Goal: Task Accomplishment & Management: Use online tool/utility

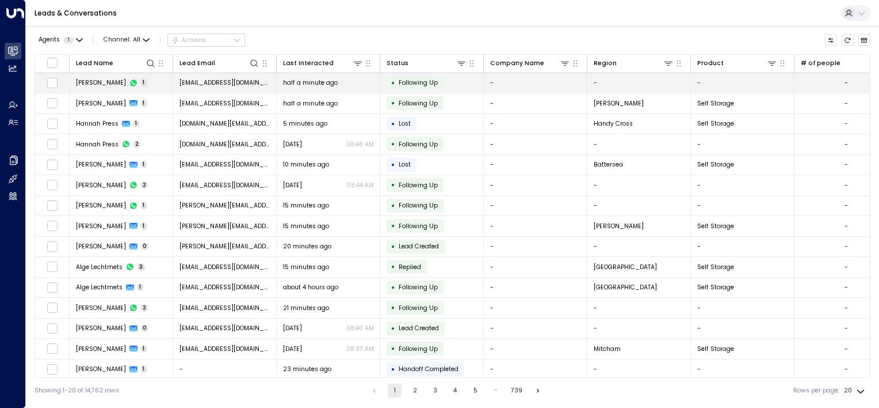
click at [244, 82] on span "[EMAIL_ADDRESS][DOMAIN_NAME]" at bounding box center [225, 82] width 91 height 9
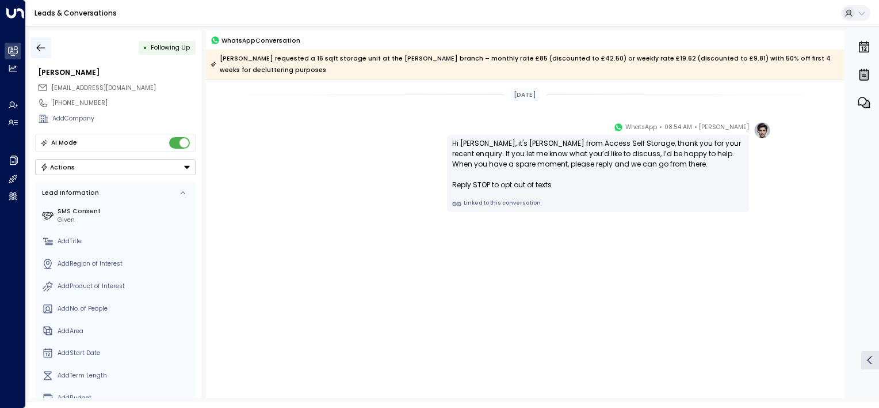
click at [37, 46] on icon "button" at bounding box center [41, 48] width 12 height 12
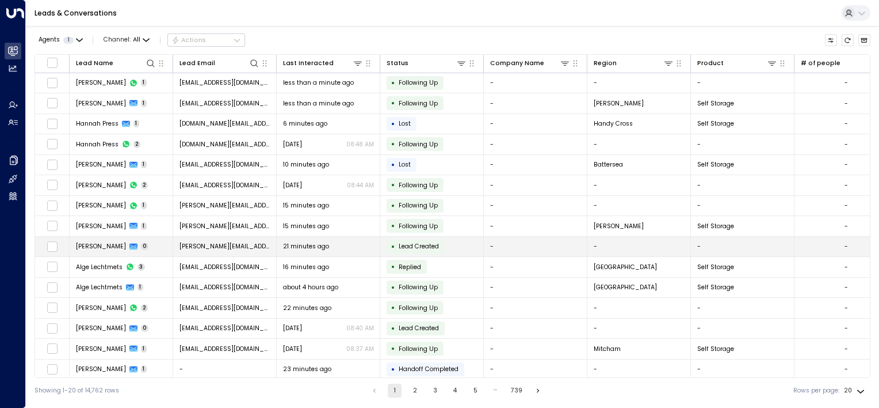
click at [416, 242] on span "Lead Created" at bounding box center [419, 246] width 40 height 9
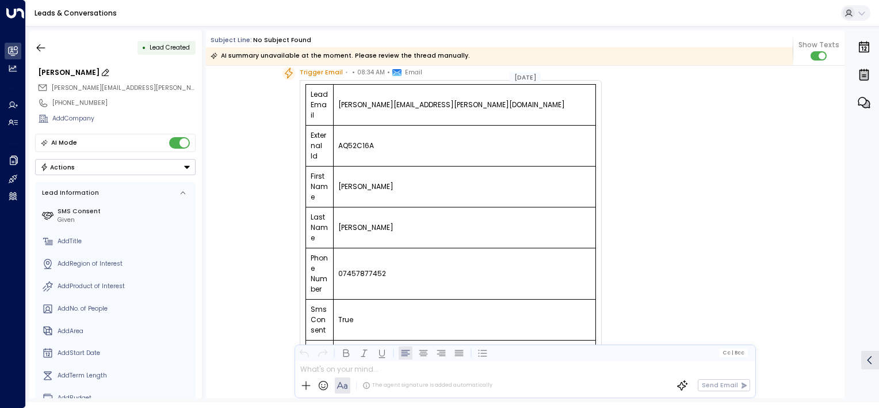
scroll to position [58, 0]
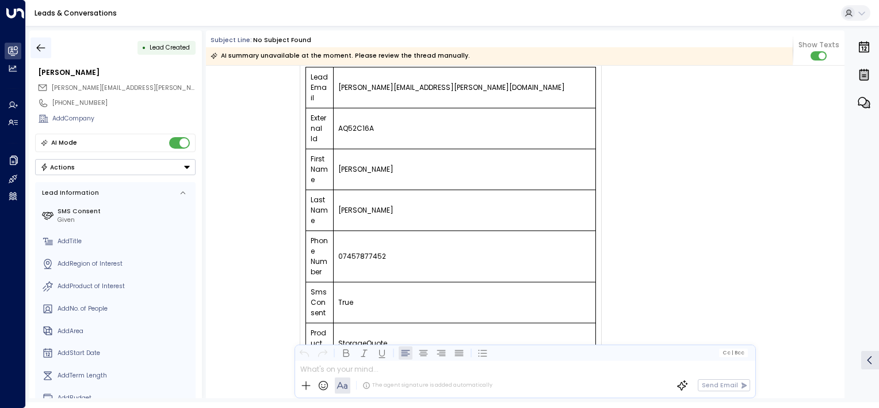
click at [35, 45] on icon "button" at bounding box center [41, 48] width 12 height 12
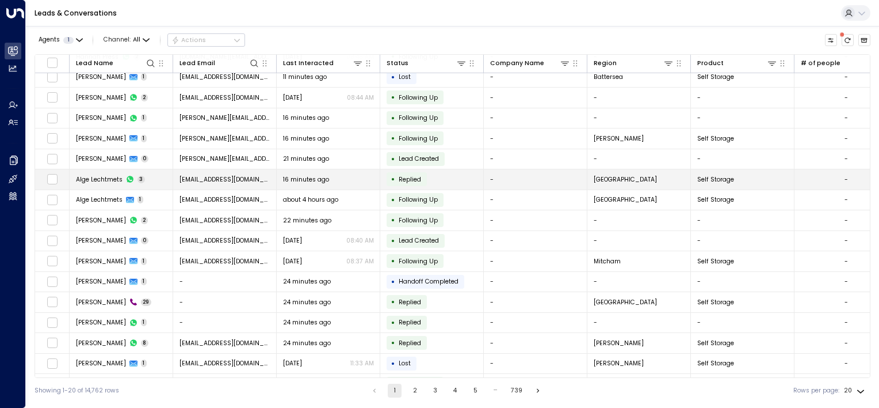
scroll to position [104, 0]
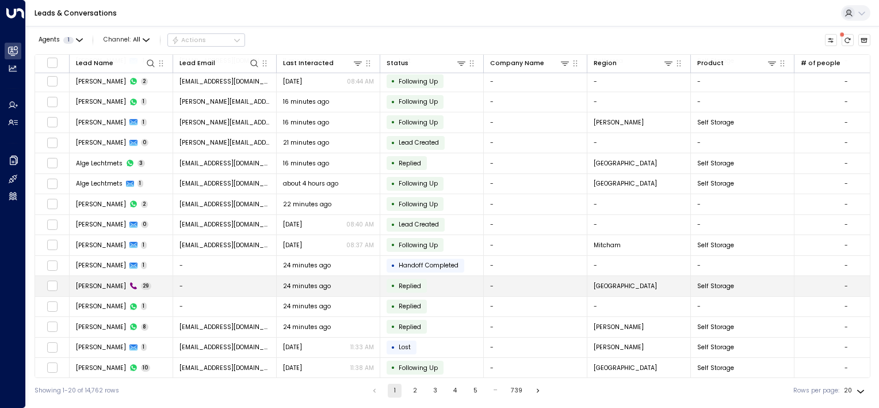
click at [401, 284] on span "Replied" at bounding box center [410, 285] width 22 height 9
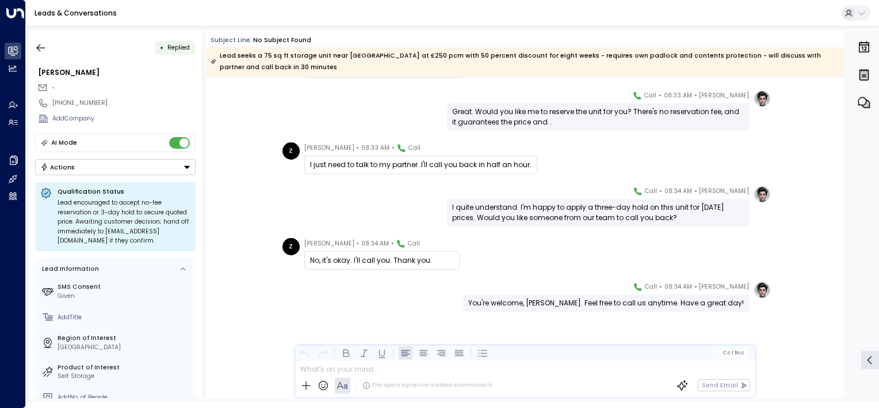
scroll to position [1095, 0]
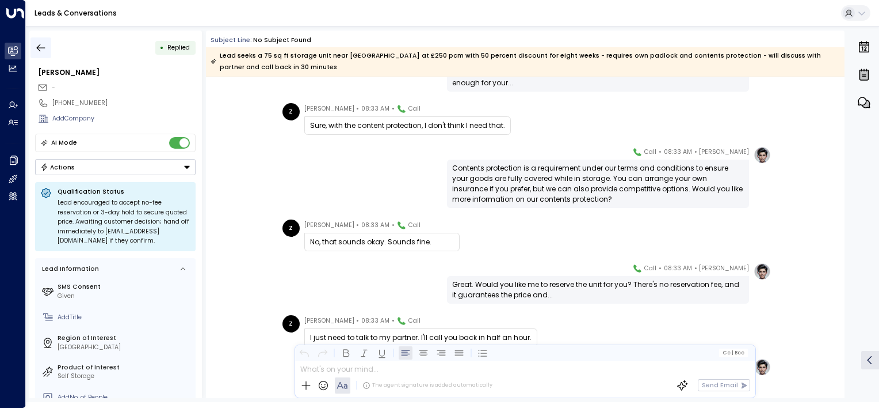
click at [37, 43] on icon "button" at bounding box center [41, 48] width 12 height 12
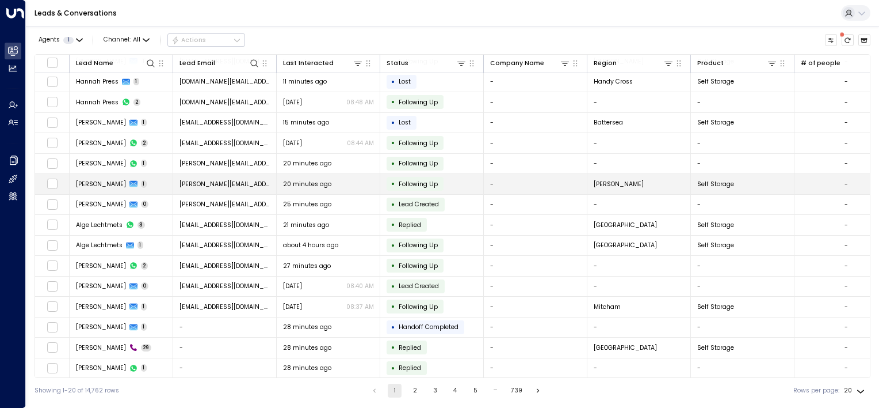
scroll to position [104, 0]
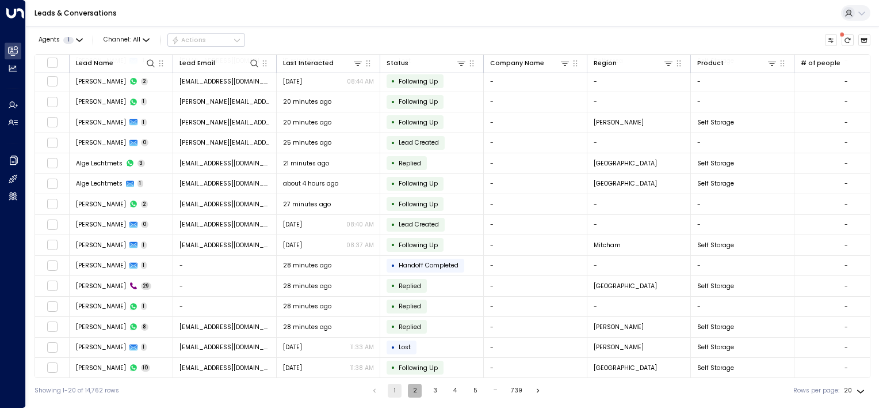
click at [410, 390] on button "2" at bounding box center [415, 390] width 14 height 14
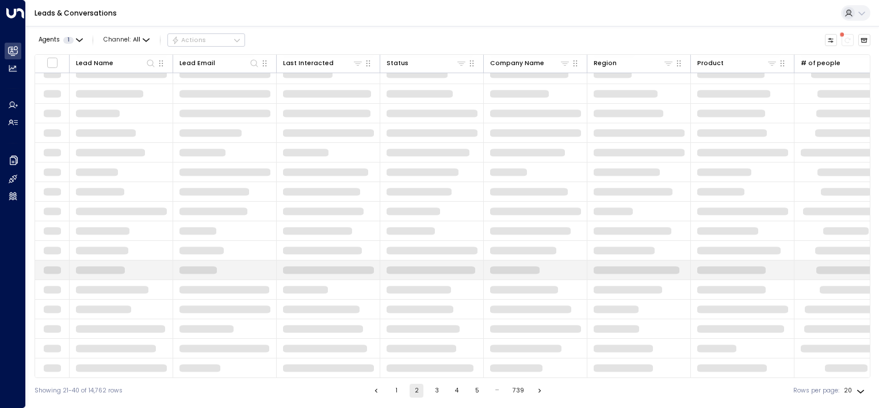
scroll to position [104, 0]
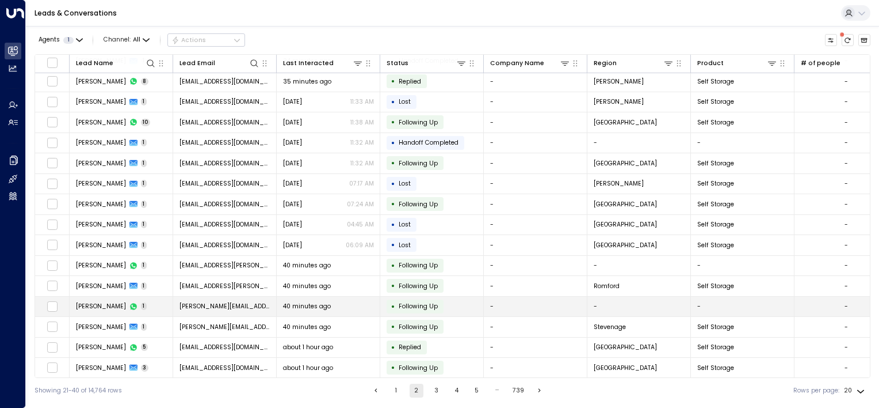
click at [410, 302] on span "Following Up" at bounding box center [418, 306] width 39 height 9
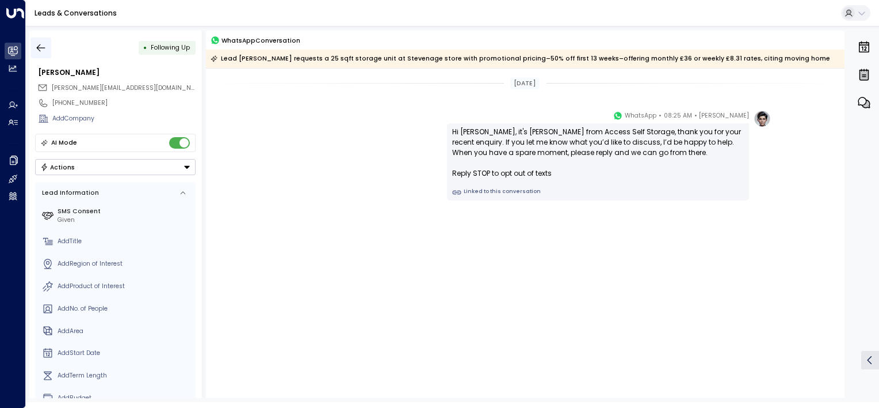
click at [46, 45] on icon "button" at bounding box center [41, 48] width 12 height 12
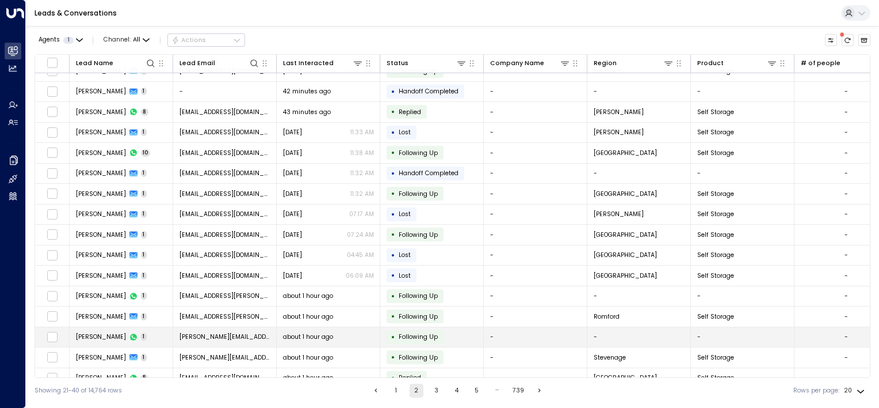
scroll to position [104, 0]
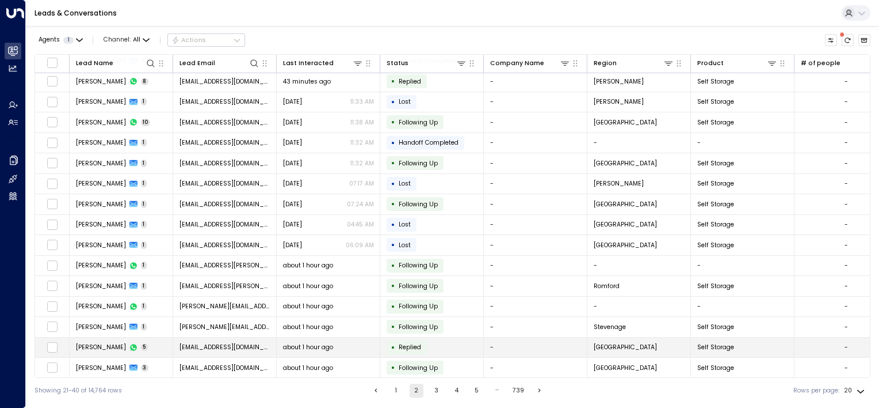
click at [417, 342] on span "Replied" at bounding box center [410, 346] width 22 height 9
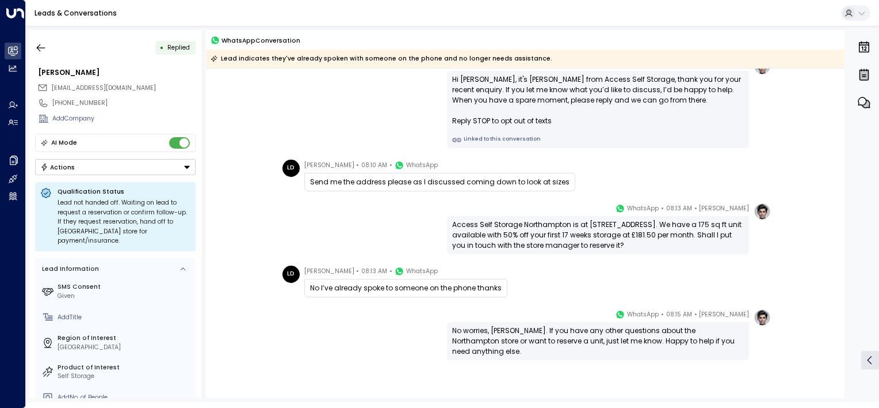
scroll to position [32, 0]
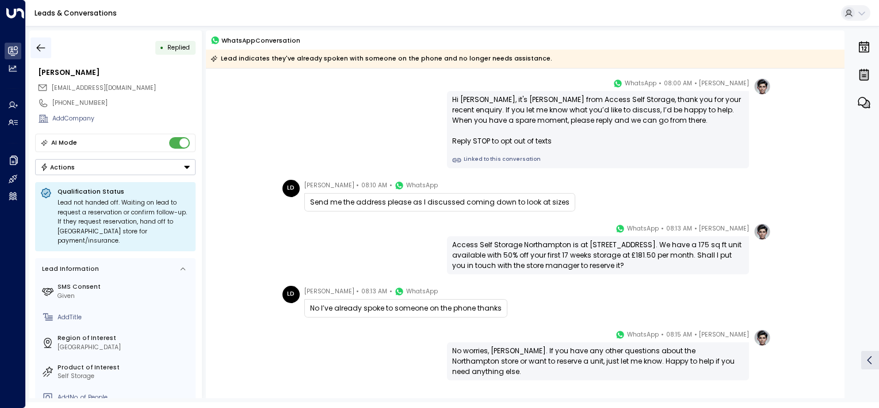
click at [44, 45] on icon "button" at bounding box center [41, 48] width 12 height 12
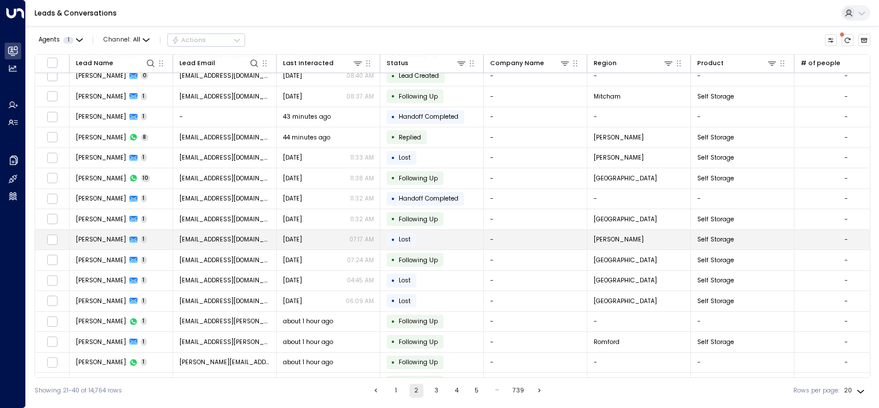
scroll to position [104, 0]
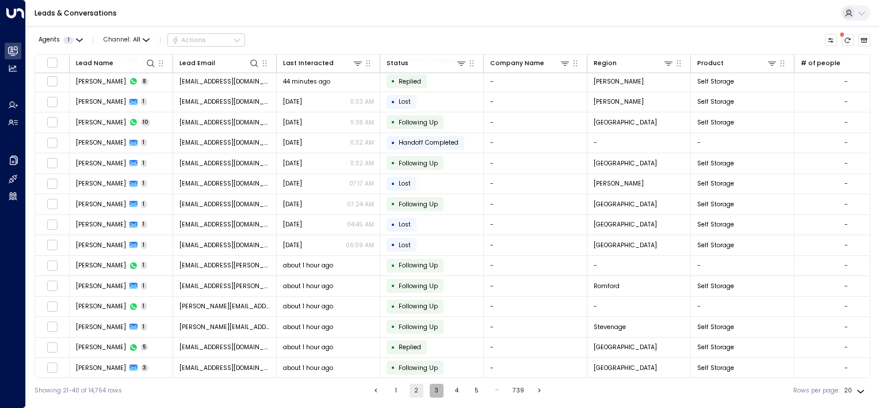
click at [436, 389] on button "3" at bounding box center [437, 390] width 14 height 14
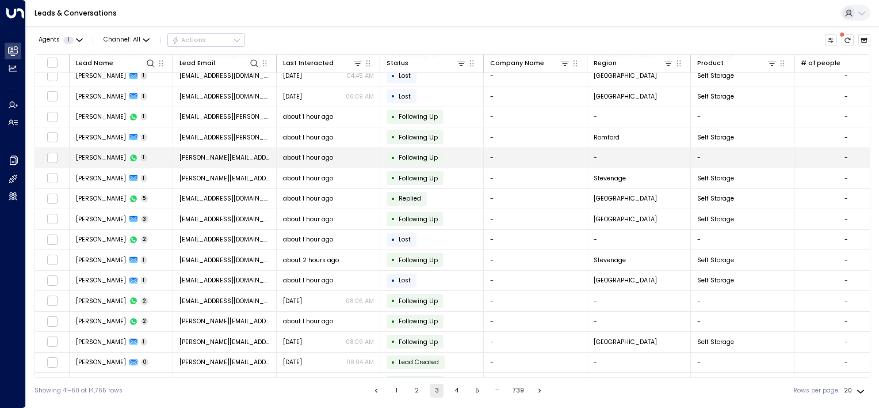
scroll to position [104, 0]
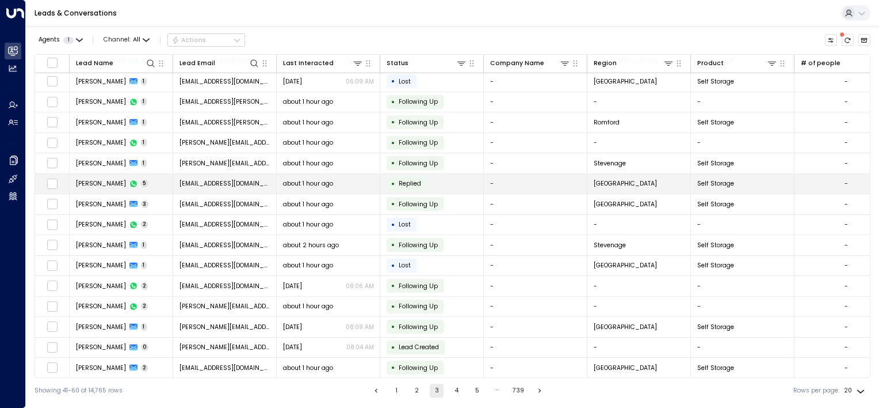
click at [414, 180] on span "Replied" at bounding box center [410, 183] width 22 height 9
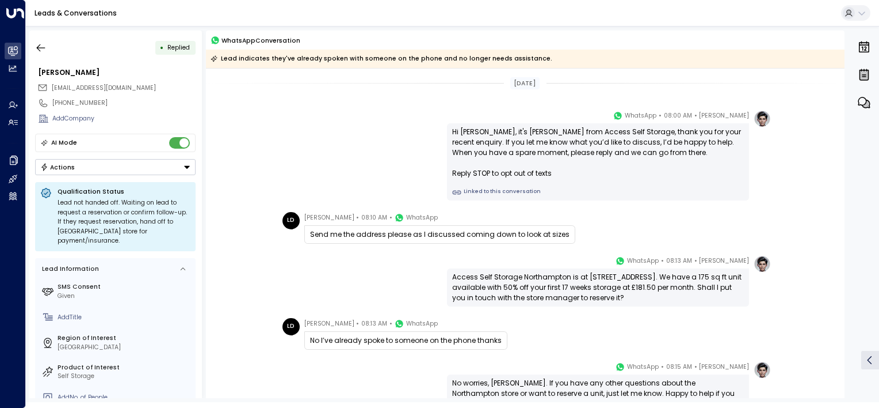
scroll to position [90, 0]
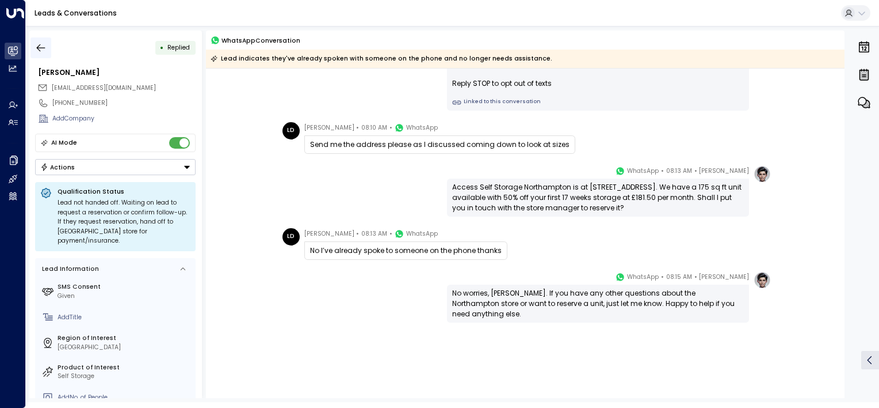
click at [44, 46] on icon "button" at bounding box center [41, 48] width 12 height 12
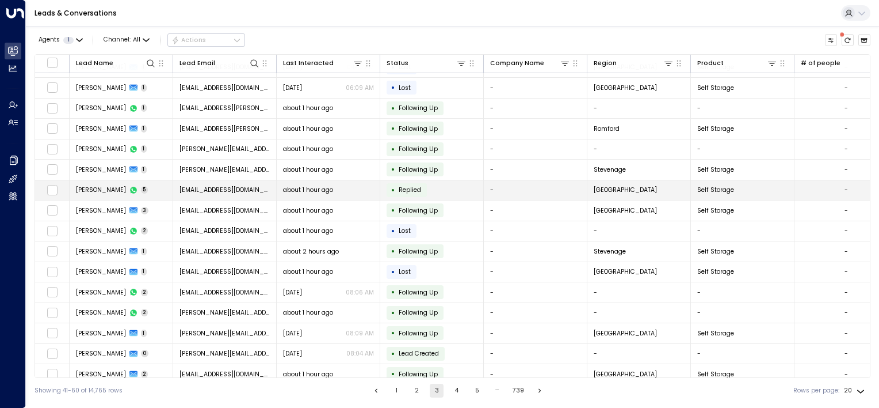
scroll to position [104, 0]
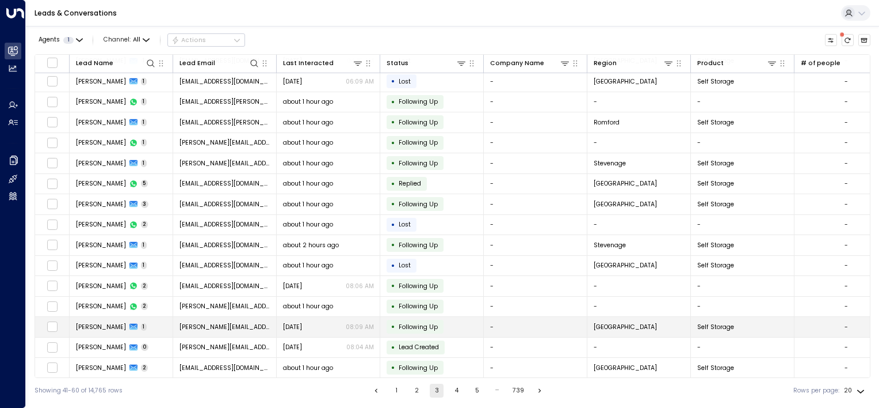
click at [416, 324] on span "Following Up" at bounding box center [418, 326] width 39 height 9
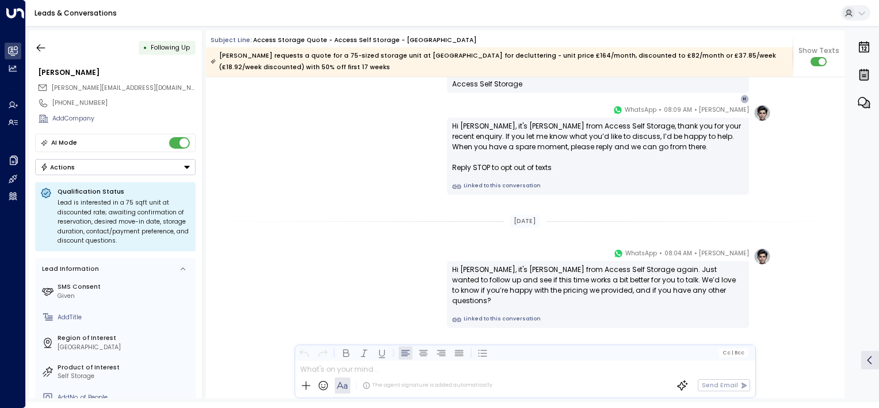
scroll to position [752, 0]
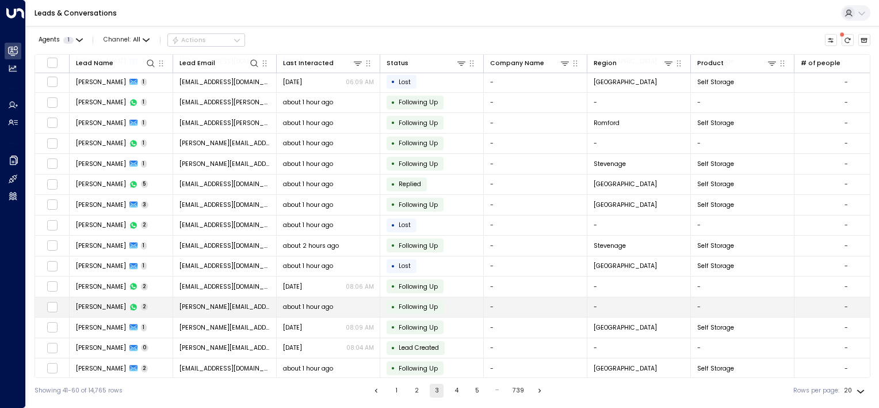
scroll to position [104, 0]
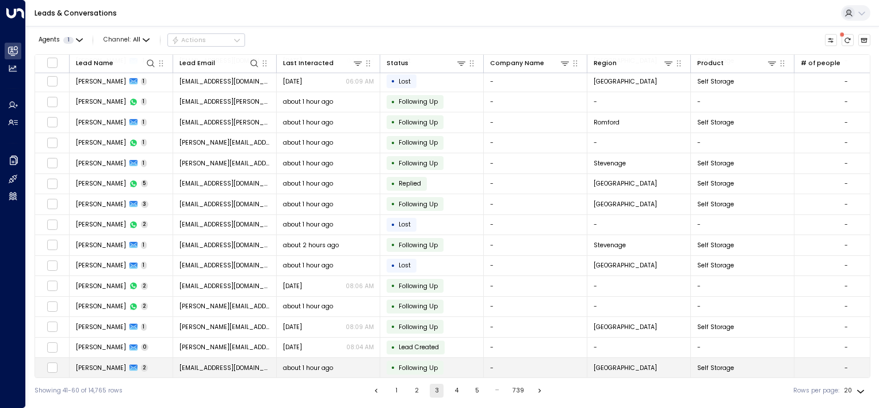
click at [419, 364] on span "Following Up" at bounding box center [418, 367] width 39 height 9
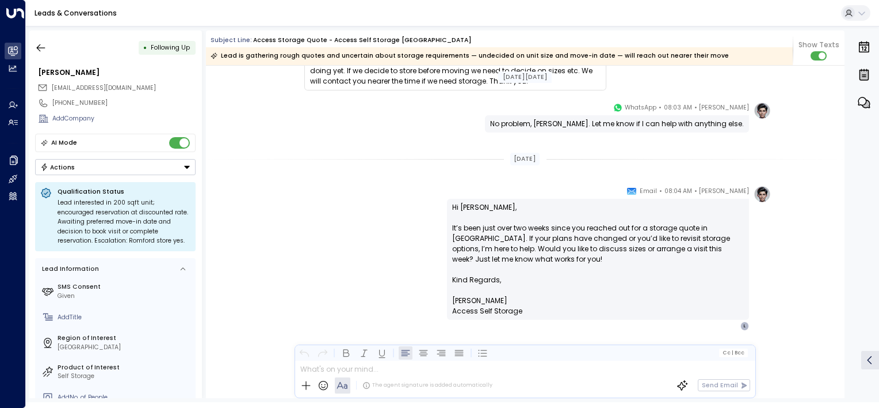
scroll to position [973, 0]
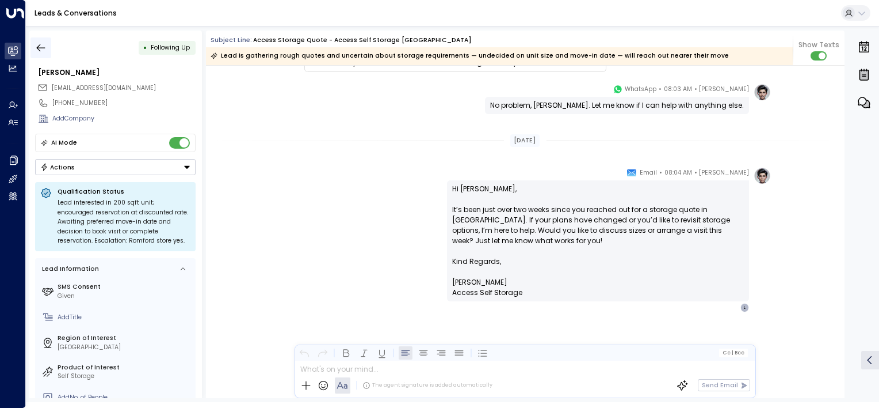
click at [45, 46] on icon "button" at bounding box center [41, 48] width 12 height 12
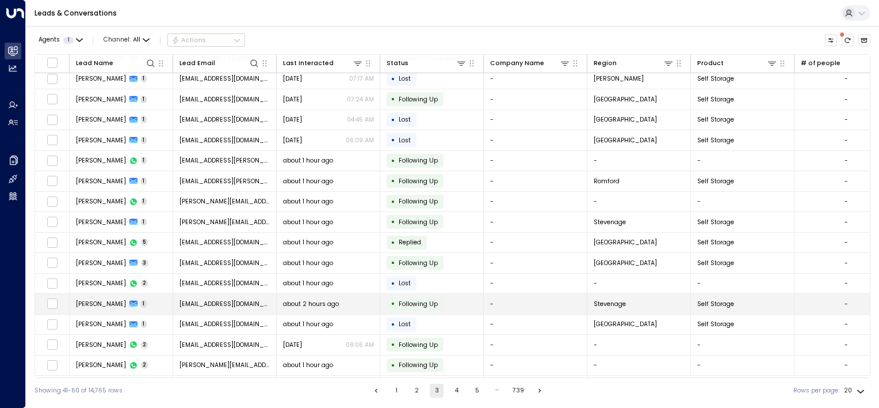
scroll to position [104, 0]
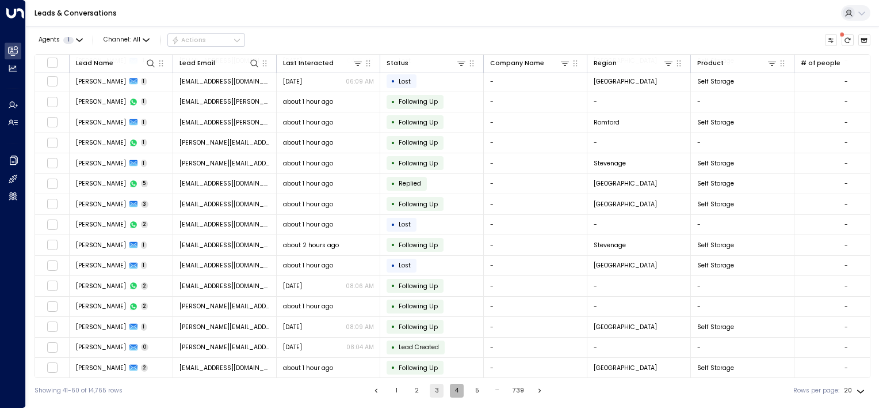
click at [459, 389] on button "4" at bounding box center [457, 390] width 14 height 14
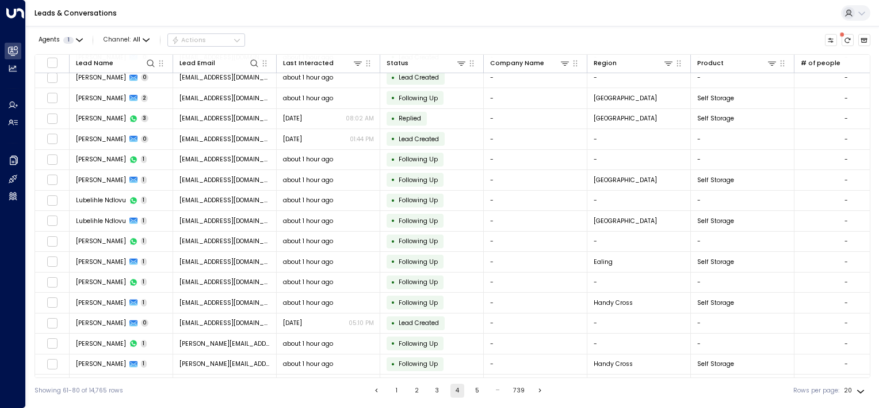
scroll to position [104, 0]
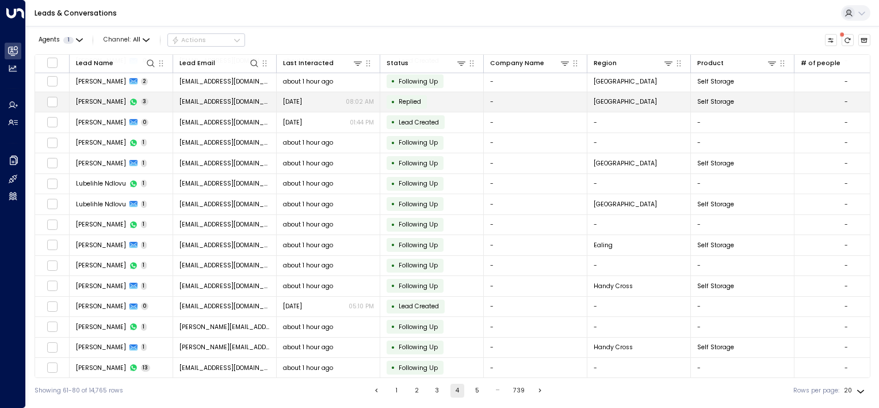
click at [405, 102] on span "Replied" at bounding box center [410, 101] width 22 height 9
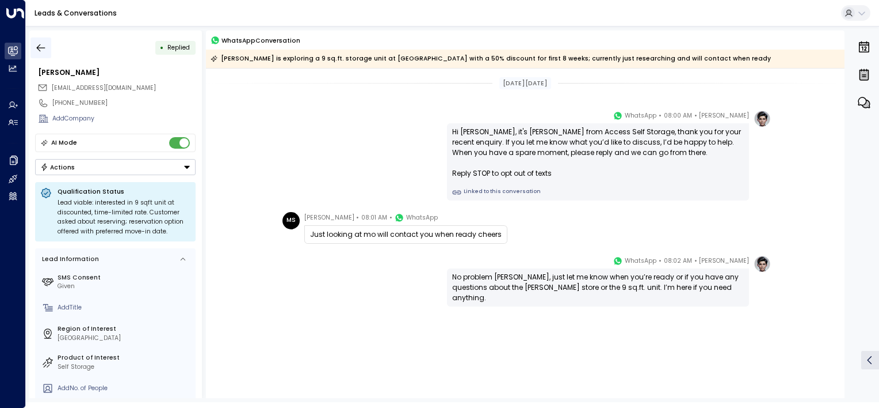
click at [44, 45] on icon "button" at bounding box center [41, 48] width 12 height 12
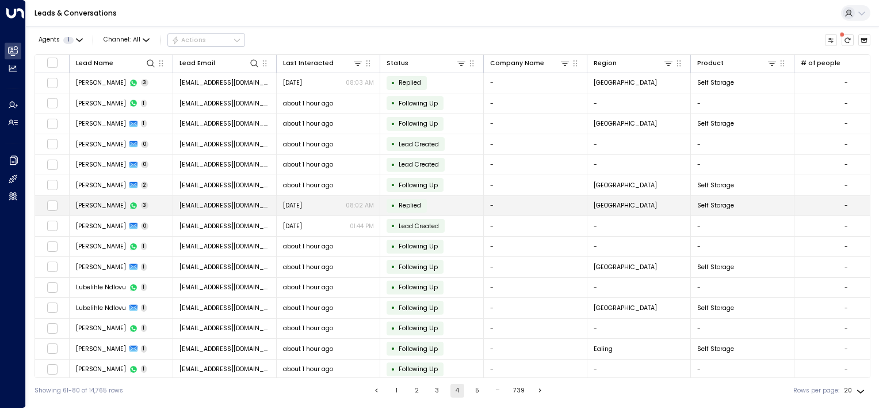
scroll to position [58, 0]
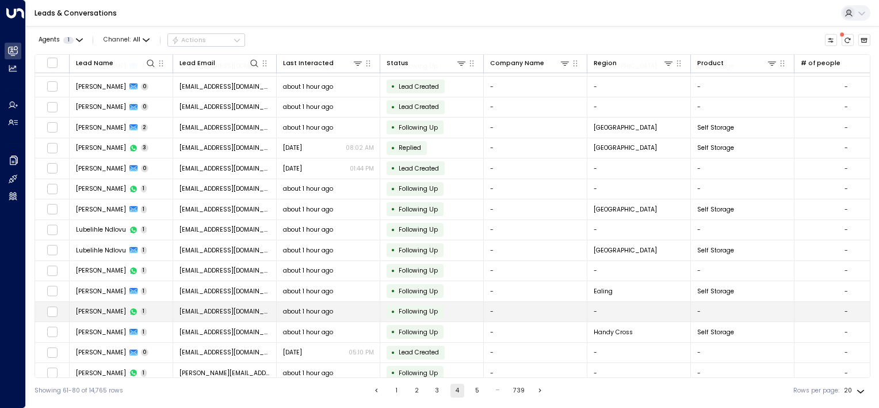
click at [333, 309] on span "about 1 hour ago" at bounding box center [308, 311] width 50 height 9
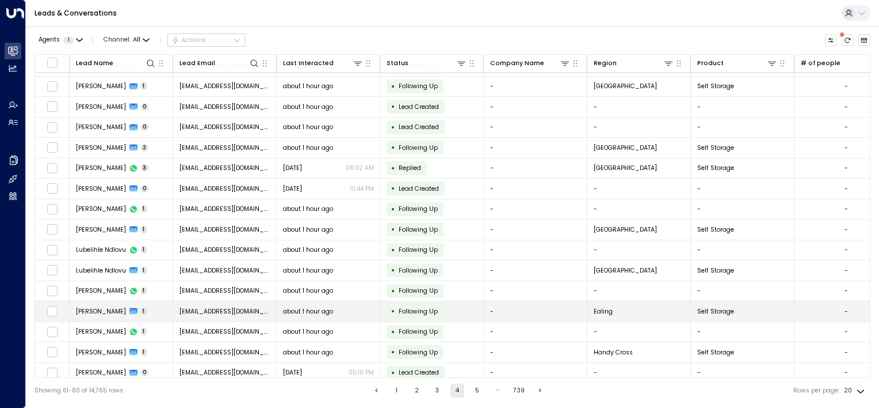
scroll to position [104, 0]
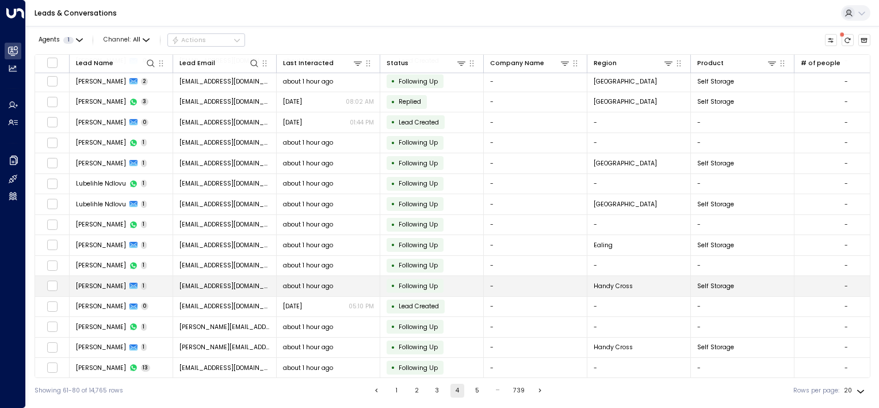
click at [239, 282] on span "[EMAIL_ADDRESS][DOMAIN_NAME]" at bounding box center [225, 285] width 91 height 9
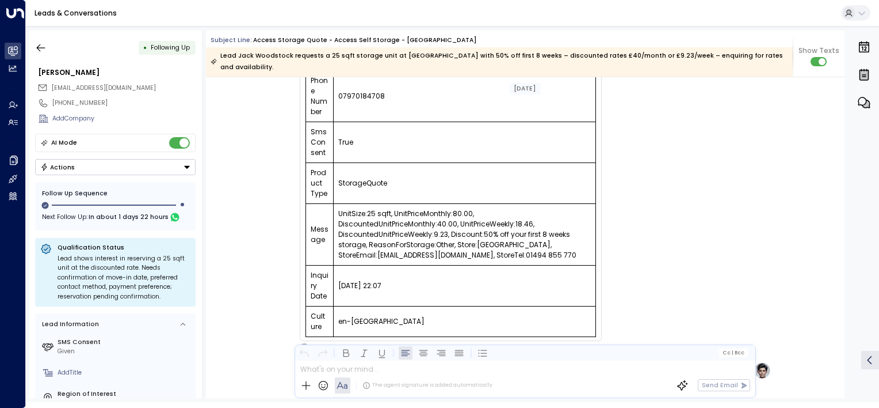
scroll to position [230, 0]
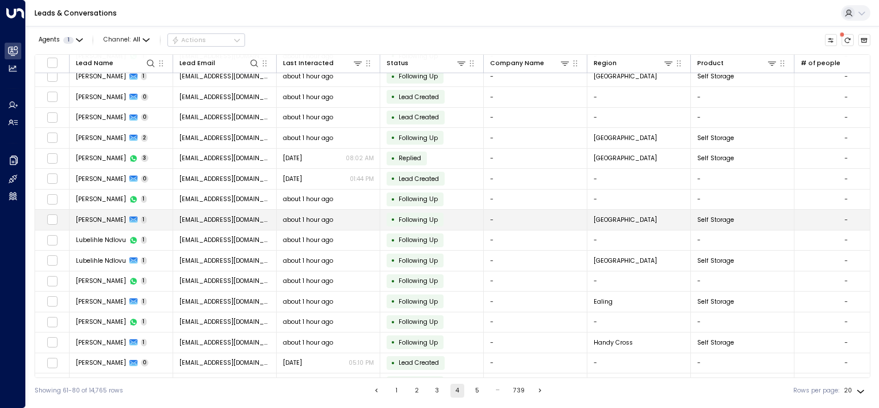
scroll to position [104, 0]
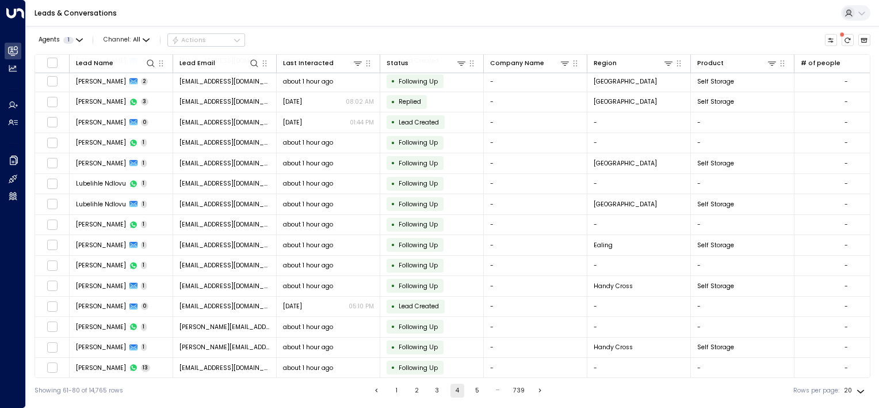
click at [477, 391] on button "5" at bounding box center [478, 390] width 14 height 14
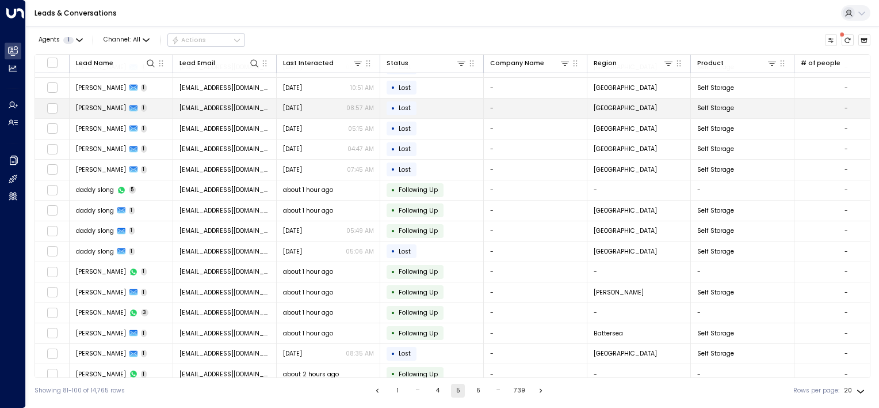
scroll to position [104, 0]
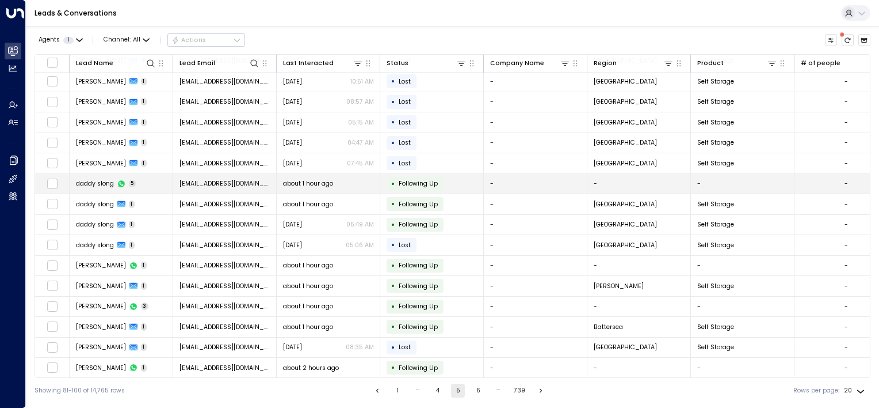
click at [413, 182] on span "Following Up" at bounding box center [418, 183] width 39 height 9
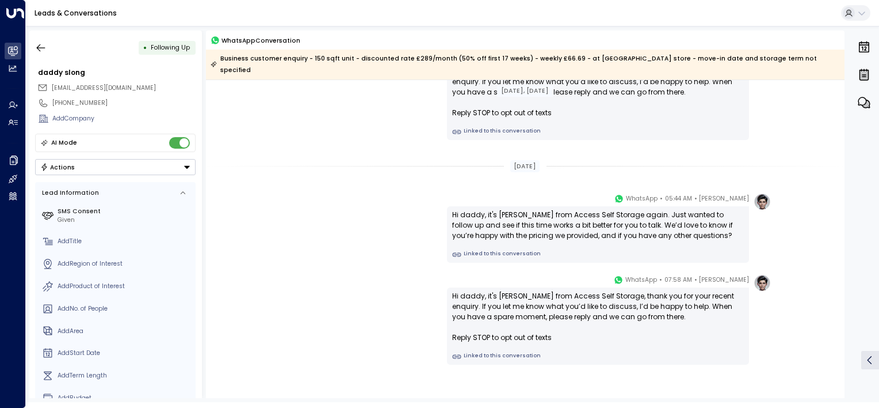
scroll to position [379, 0]
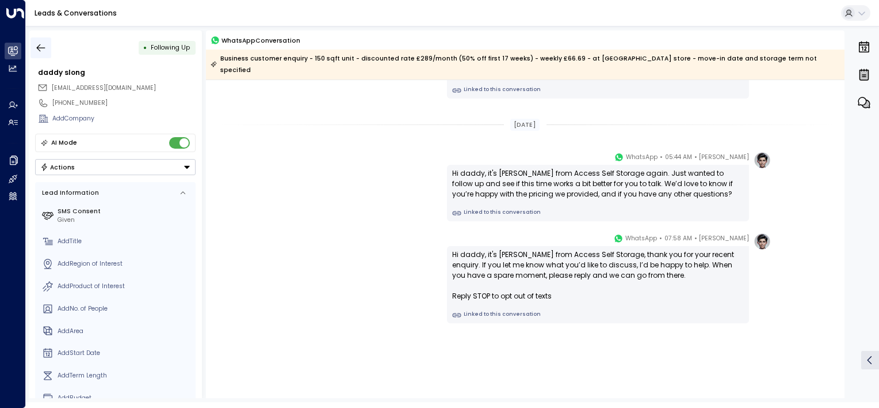
click at [44, 52] on icon "button" at bounding box center [41, 48] width 12 height 12
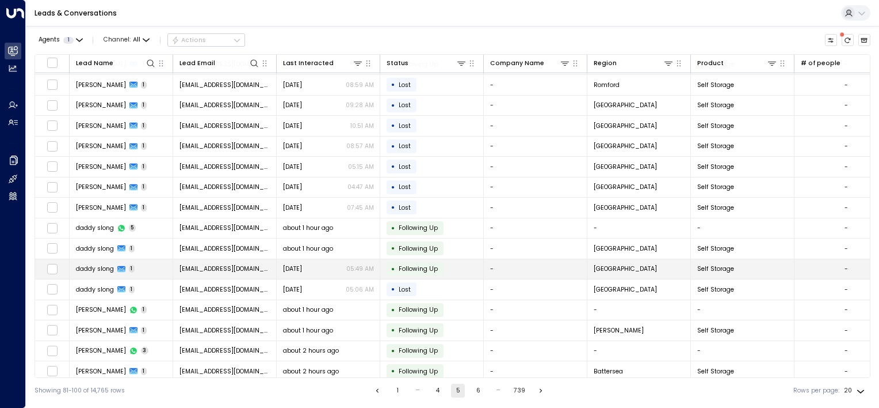
scroll to position [104, 0]
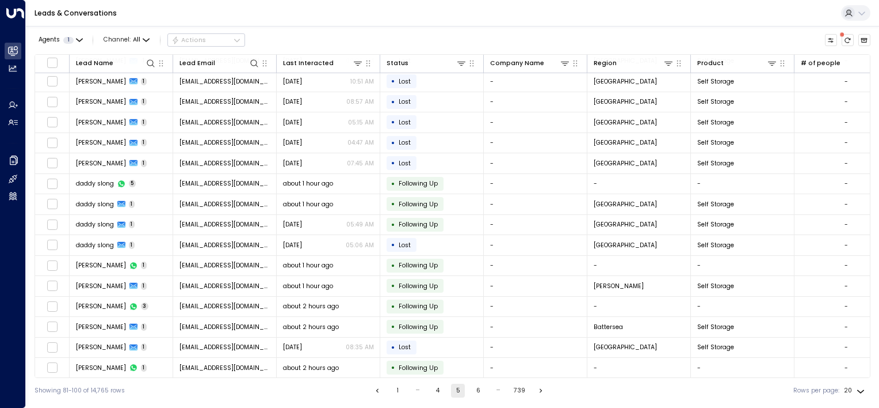
click at [477, 393] on button "6" at bounding box center [478, 390] width 14 height 14
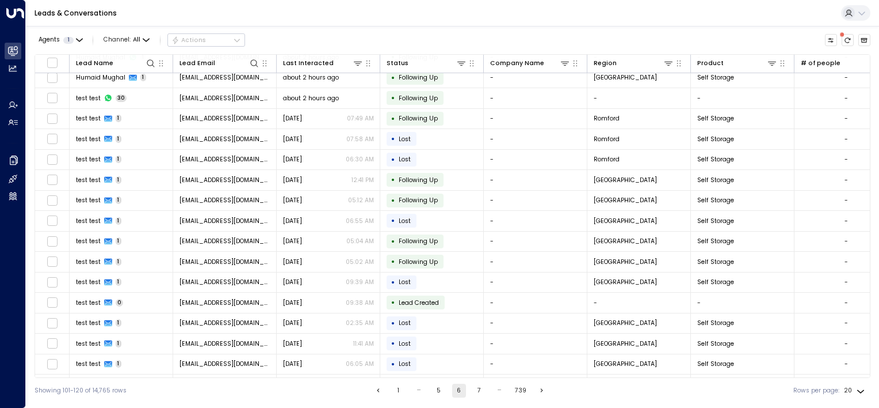
scroll to position [104, 0]
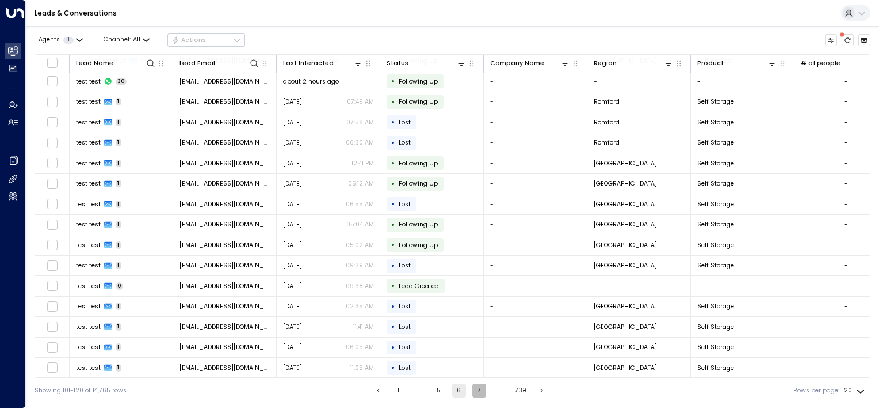
click at [480, 391] on button "7" at bounding box center [480, 390] width 14 height 14
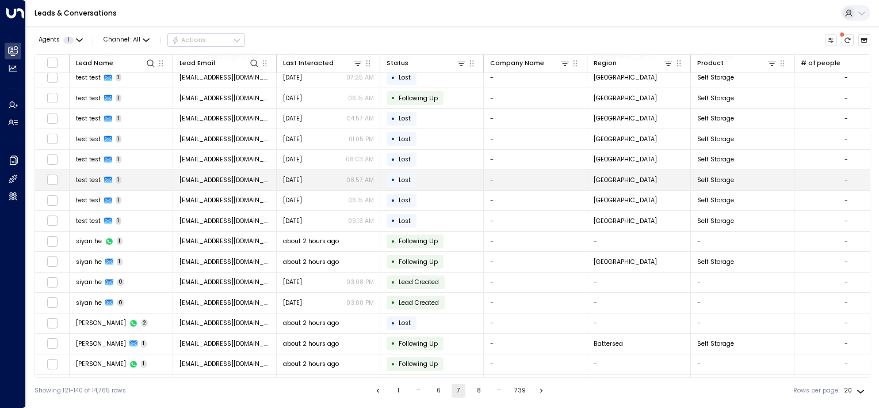
scroll to position [104, 0]
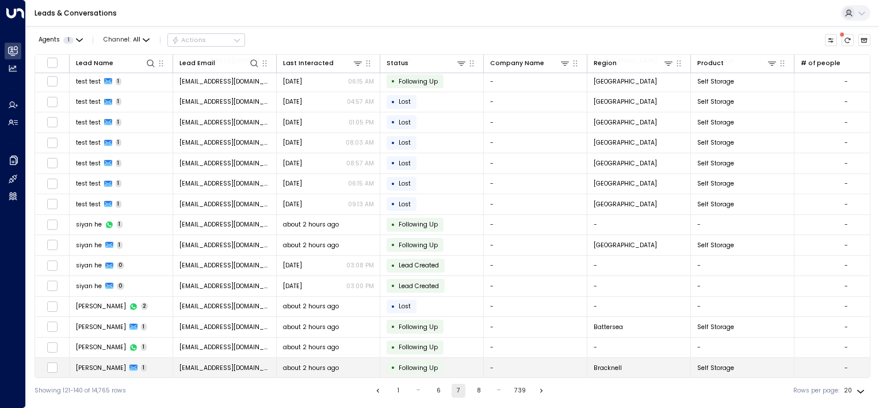
click at [420, 363] on span "Following Up" at bounding box center [418, 367] width 39 height 9
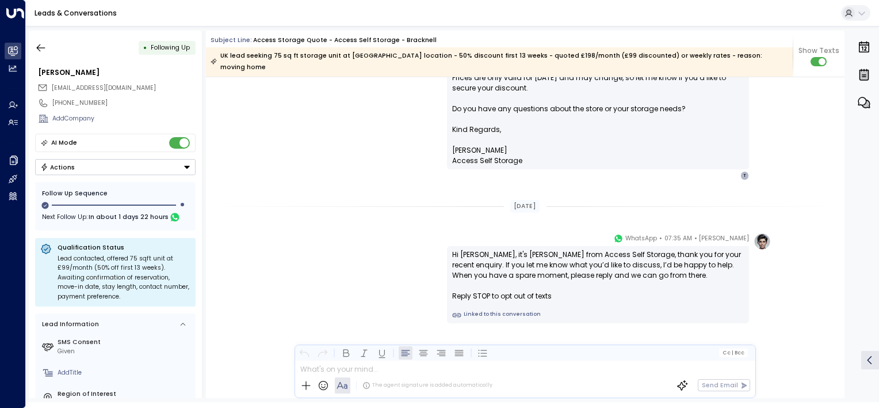
scroll to position [658, 0]
click at [47, 46] on button "button" at bounding box center [41, 47] width 21 height 21
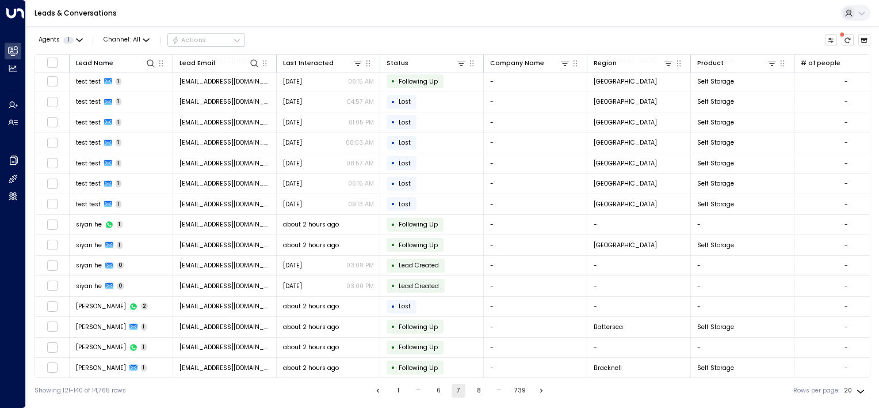
click at [476, 389] on button "8" at bounding box center [479, 390] width 14 height 14
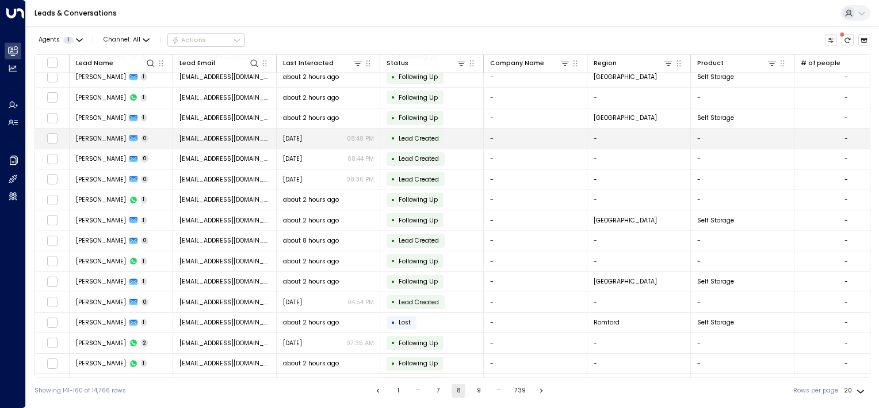
scroll to position [104, 0]
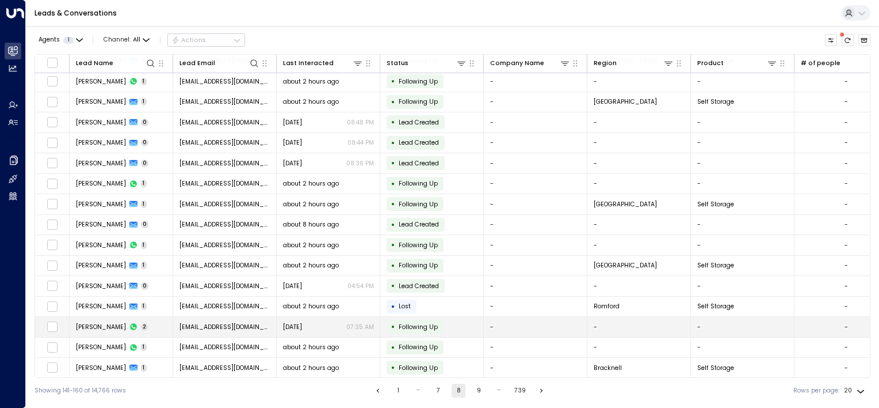
click at [427, 322] on span "Following Up" at bounding box center [418, 326] width 39 height 9
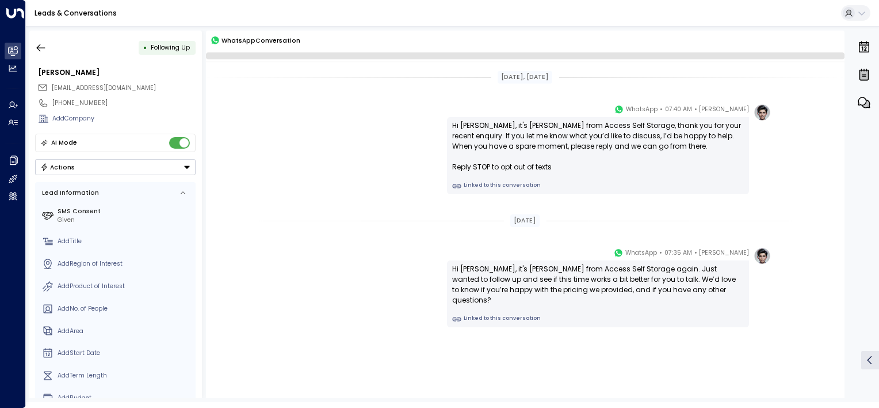
scroll to position [5, 0]
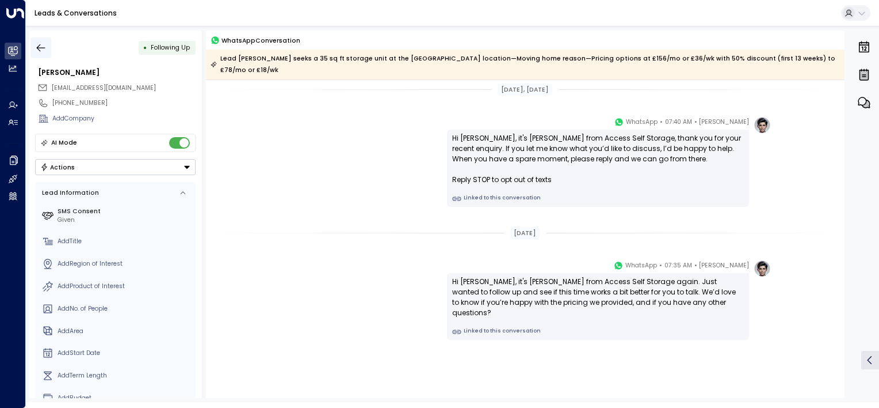
click at [38, 46] on icon "button" at bounding box center [41, 47] width 9 height 7
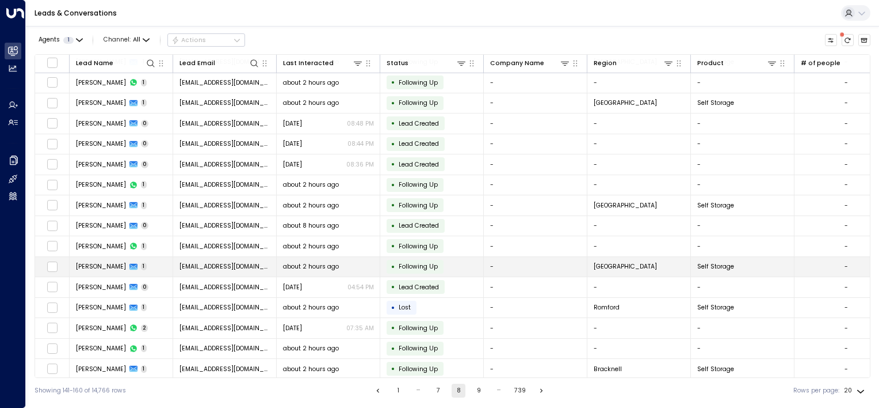
scroll to position [104, 0]
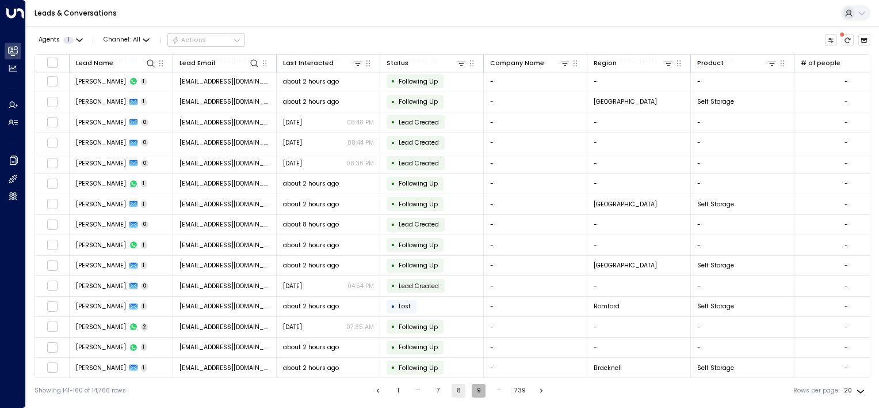
click at [478, 391] on button "9" at bounding box center [479, 390] width 14 height 14
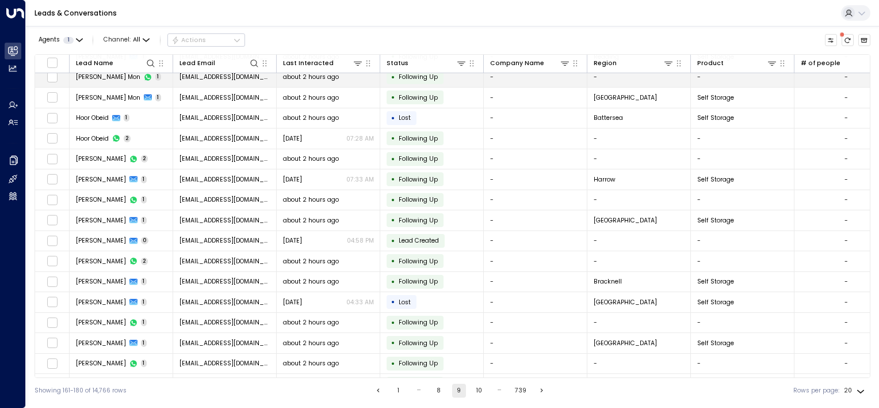
scroll to position [104, 0]
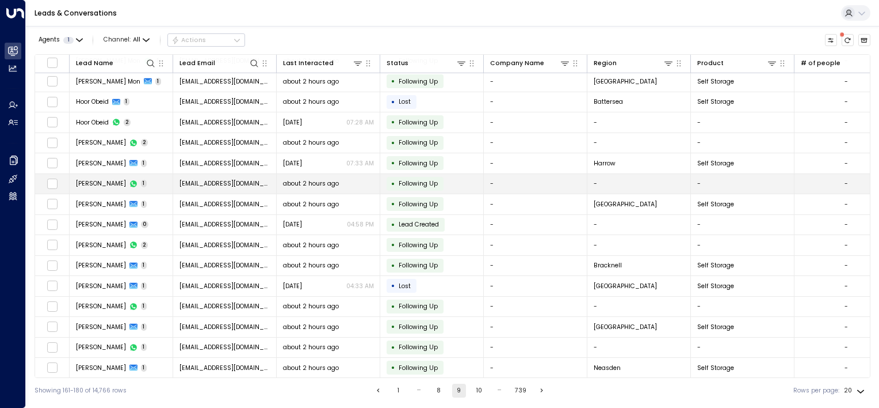
click at [412, 180] on span "Following Up" at bounding box center [418, 183] width 39 height 9
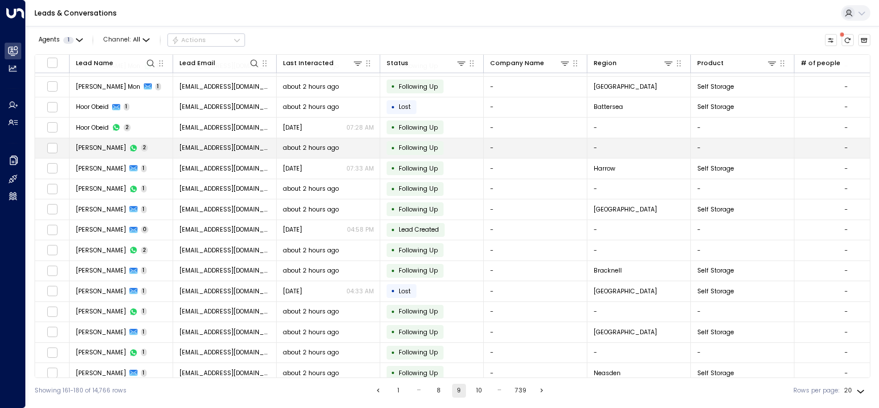
scroll to position [104, 0]
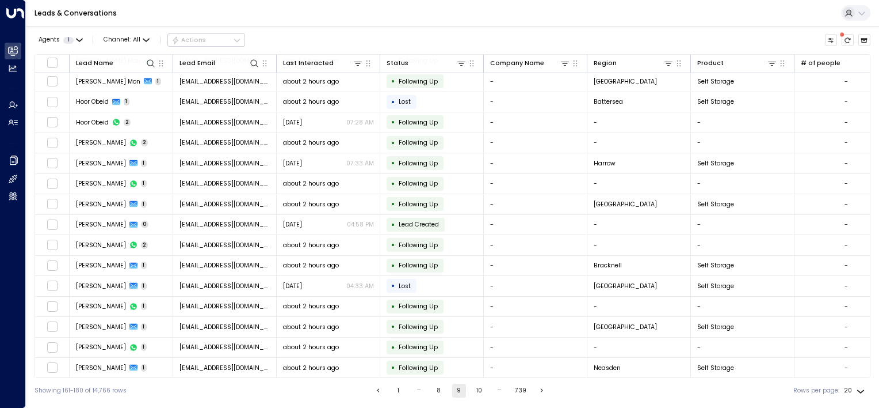
click at [474, 390] on button "10" at bounding box center [480, 390] width 14 height 14
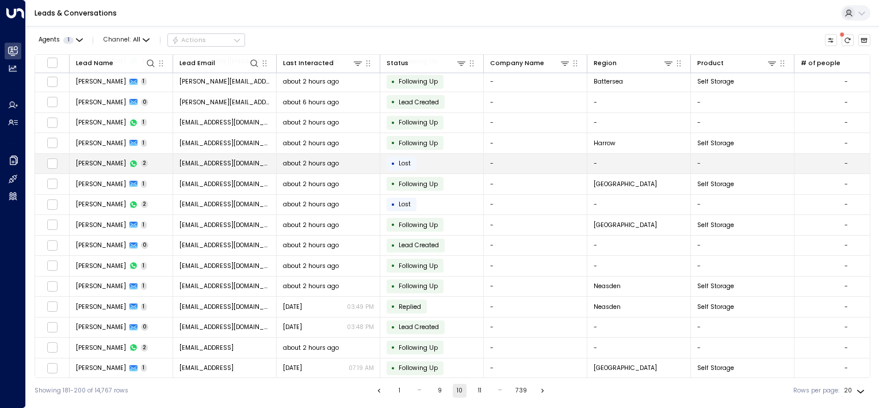
scroll to position [104, 0]
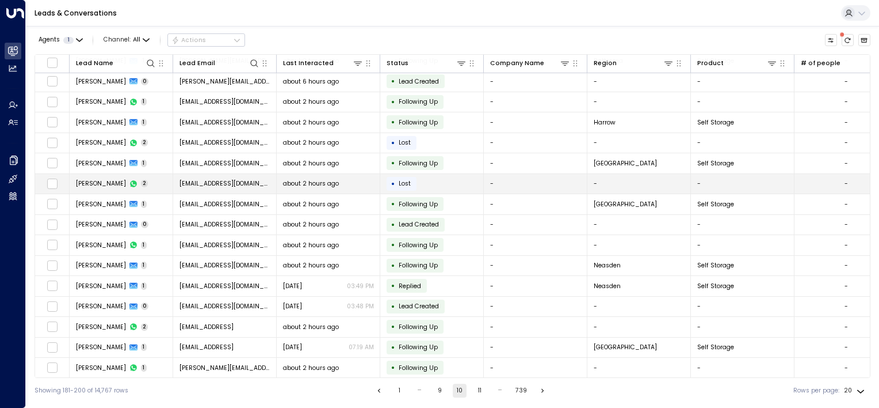
click at [304, 182] on span "about 2 hours ago" at bounding box center [311, 183] width 56 height 9
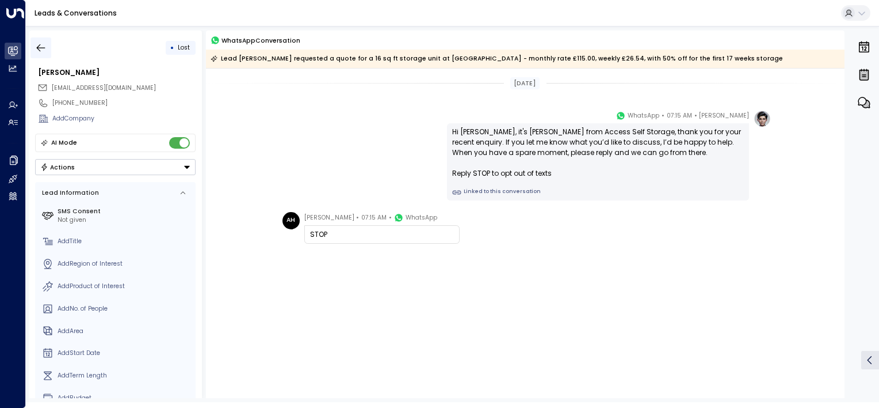
click at [41, 44] on icon "button" at bounding box center [41, 48] width 12 height 12
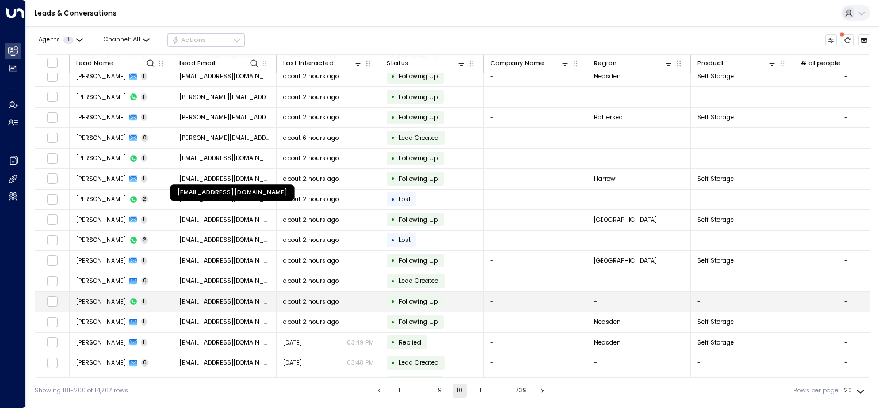
scroll to position [104, 0]
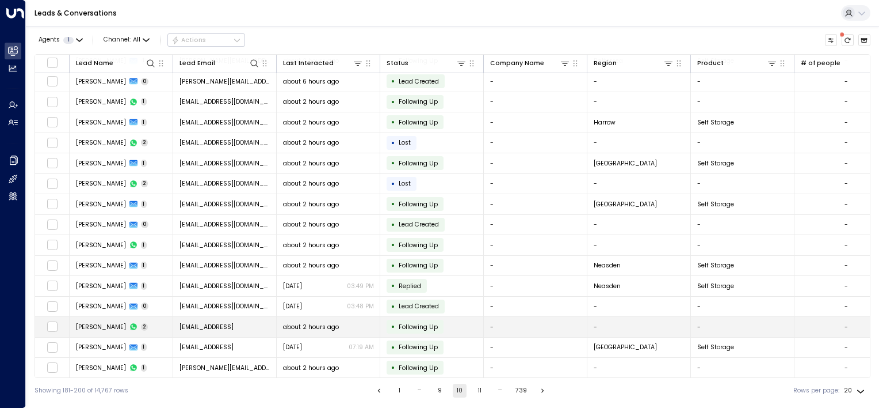
click at [234, 323] on span "[EMAIL_ADDRESS]" at bounding box center [207, 326] width 54 height 9
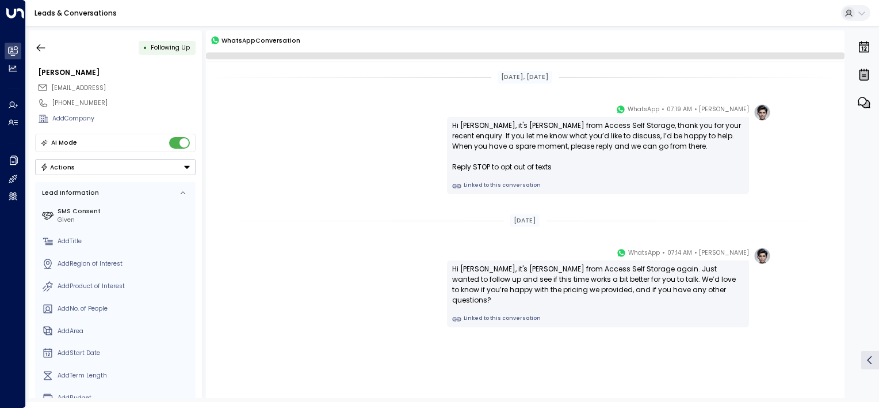
scroll to position [5, 0]
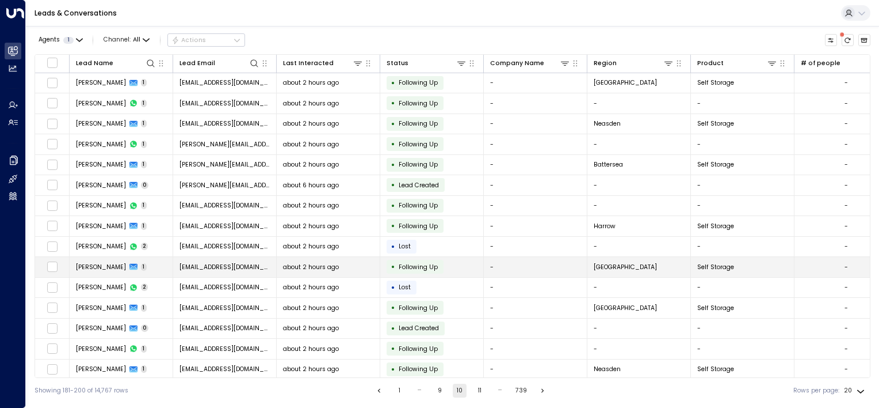
scroll to position [104, 0]
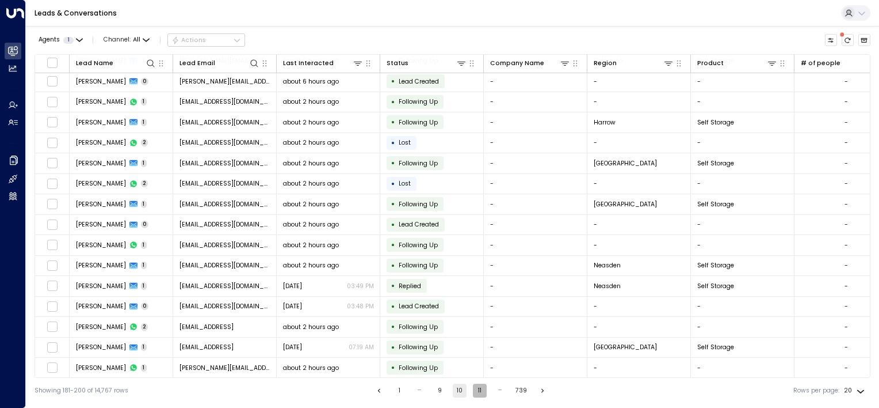
click at [477, 390] on button "11" at bounding box center [480, 390] width 14 height 14
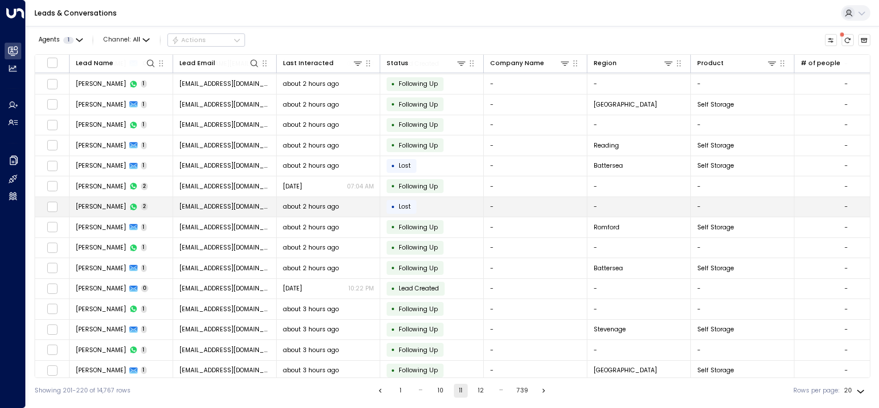
scroll to position [104, 0]
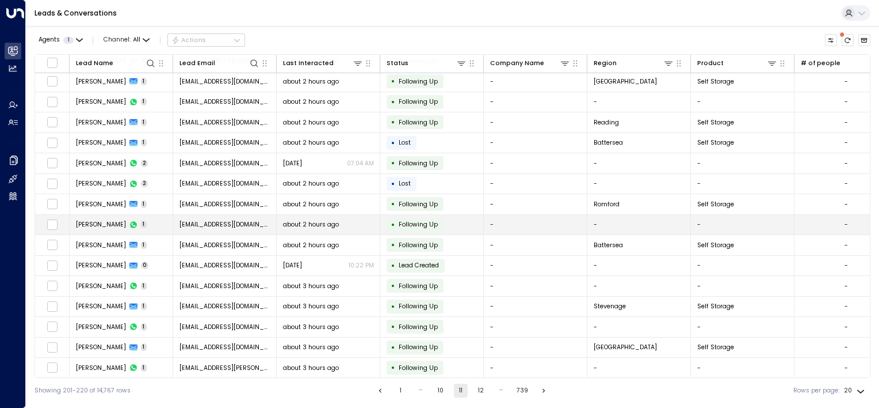
click at [229, 221] on span "[EMAIL_ADDRESS][DOMAIN_NAME]" at bounding box center [225, 224] width 91 height 9
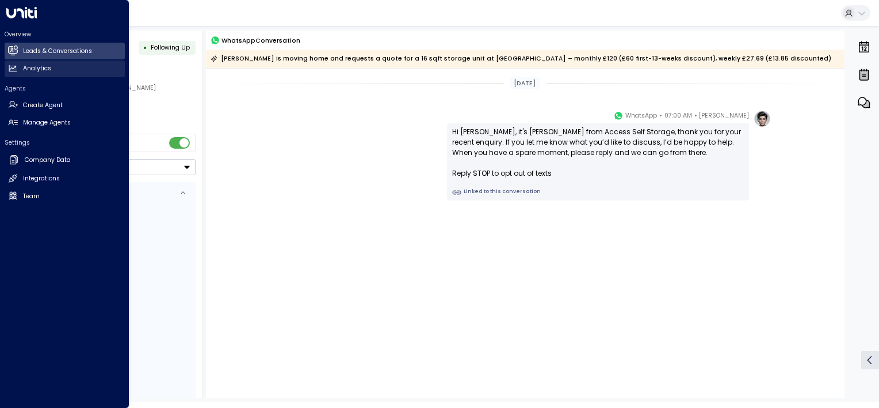
click at [26, 66] on h2 "Analytics" at bounding box center [37, 68] width 28 height 9
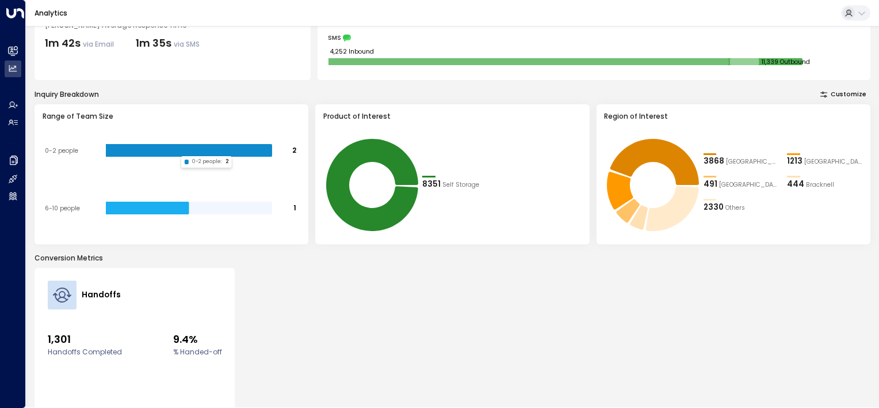
scroll to position [174, 0]
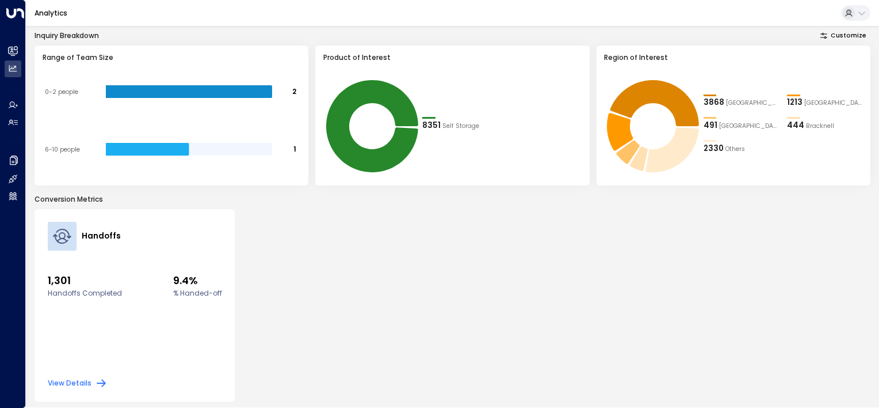
click at [89, 382] on button "View Details" at bounding box center [78, 383] width 60 height 12
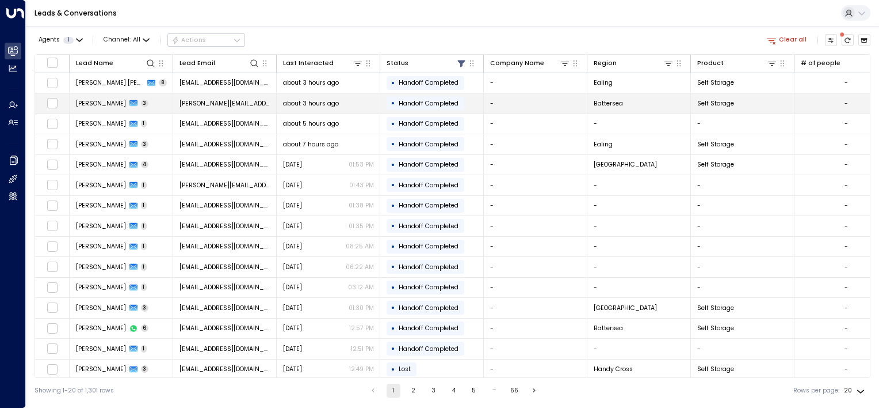
click at [241, 104] on span "[PERSON_NAME][EMAIL_ADDRESS][PERSON_NAME][DOMAIN_NAME]" at bounding box center [225, 103] width 91 height 9
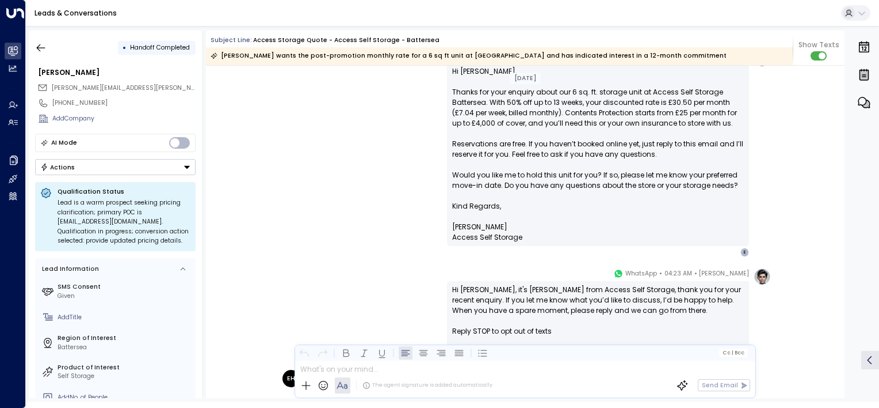
scroll to position [514, 0]
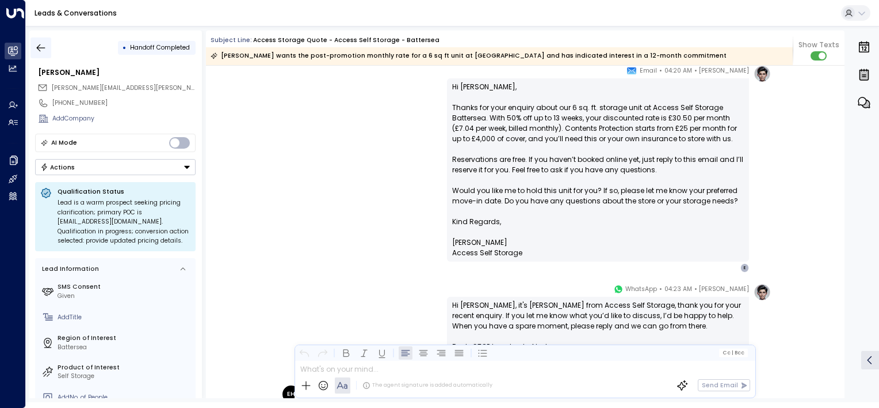
click at [44, 46] on icon "button" at bounding box center [41, 48] width 12 height 12
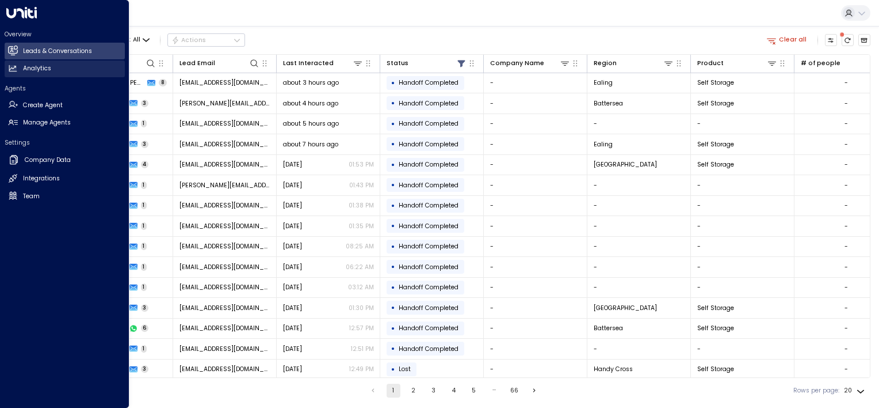
click at [34, 66] on h2 "Analytics" at bounding box center [37, 68] width 28 height 9
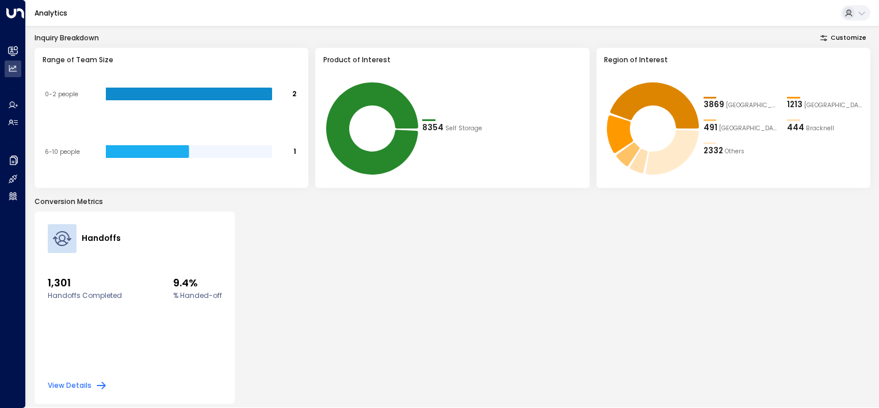
scroll to position [174, 0]
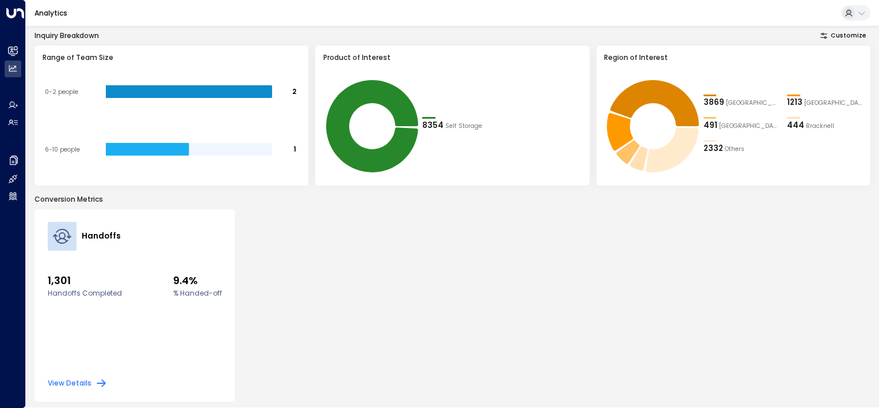
click at [78, 382] on button "View Details" at bounding box center [78, 383] width 60 height 12
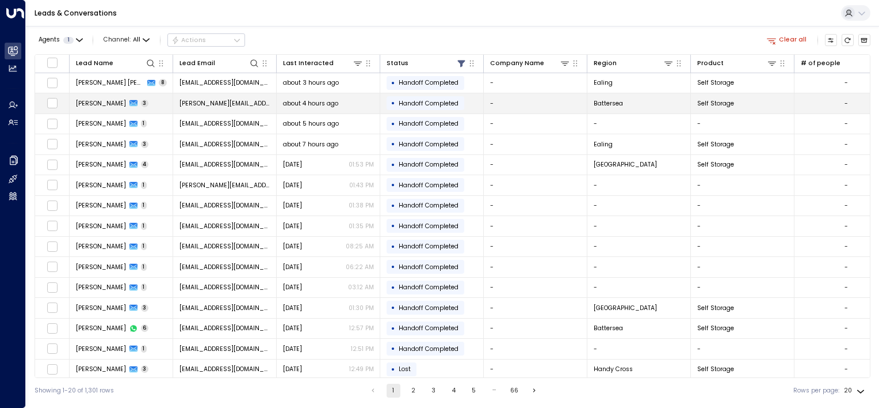
click at [197, 102] on span "[PERSON_NAME][EMAIL_ADDRESS][PERSON_NAME][DOMAIN_NAME]" at bounding box center [225, 103] width 91 height 9
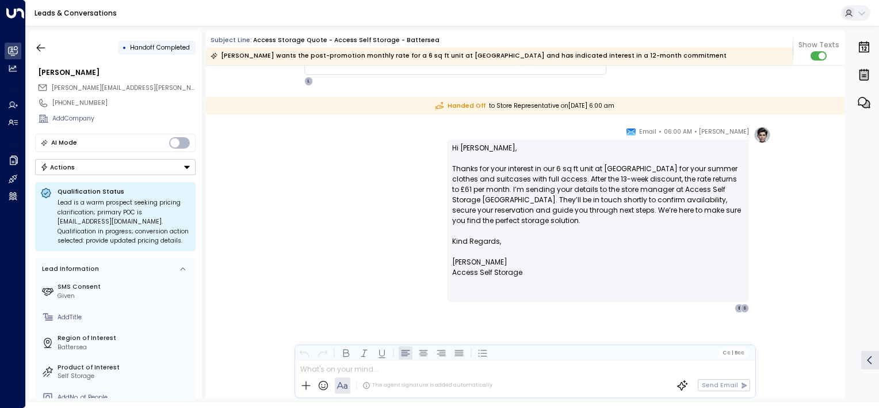
scroll to position [1262, 0]
click at [45, 46] on icon "button" at bounding box center [41, 48] width 12 height 12
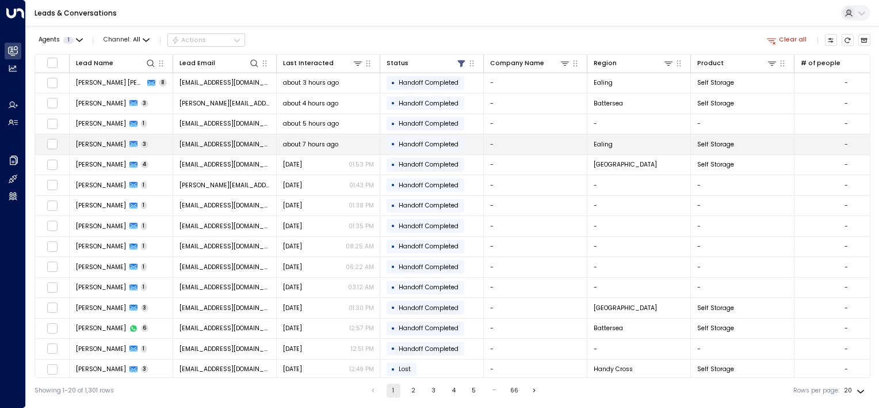
click at [212, 140] on span "[EMAIL_ADDRESS][DOMAIN_NAME]" at bounding box center [225, 144] width 91 height 9
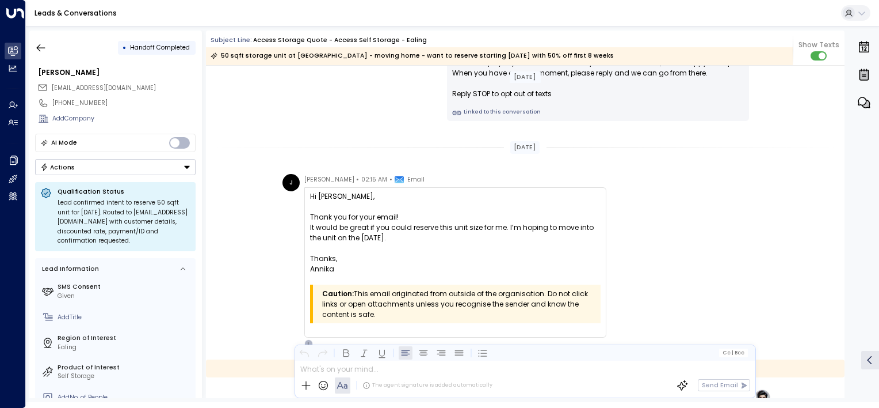
scroll to position [825, 0]
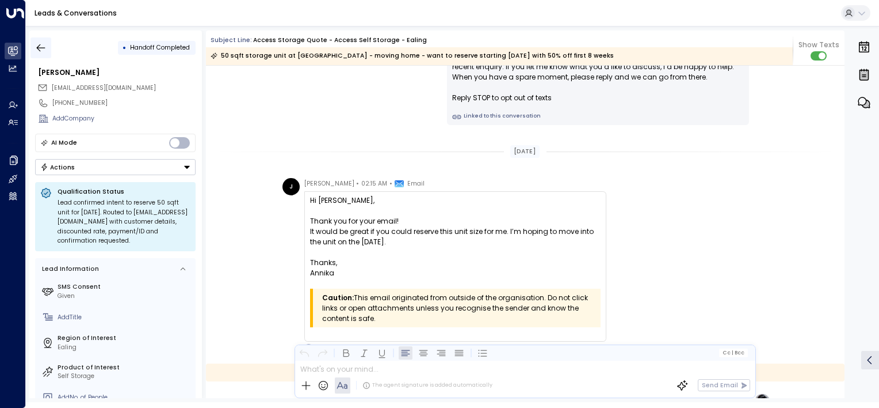
click at [38, 47] on icon "button" at bounding box center [41, 47] width 9 height 7
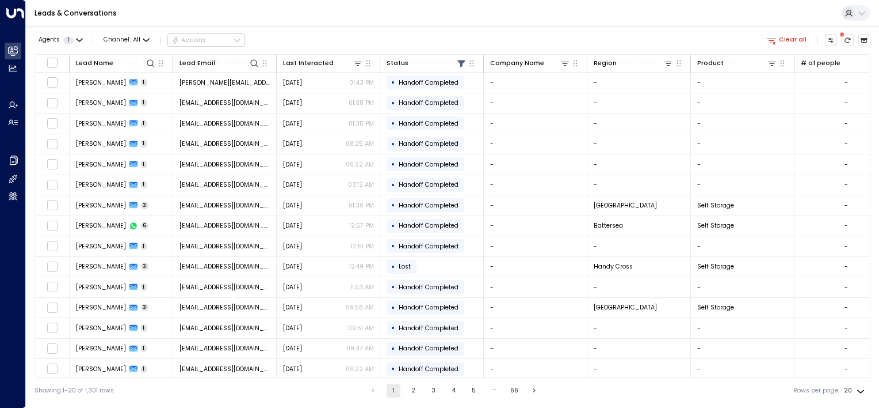
scroll to position [104, 0]
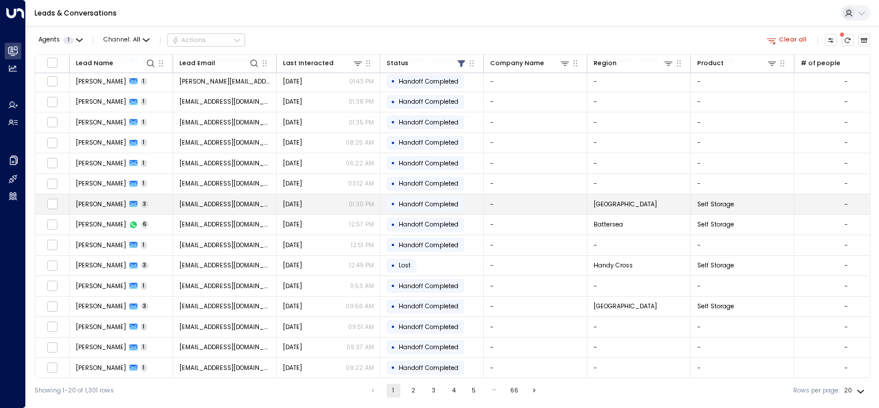
click at [211, 203] on span "[EMAIL_ADDRESS][DOMAIN_NAME]" at bounding box center [225, 204] width 91 height 9
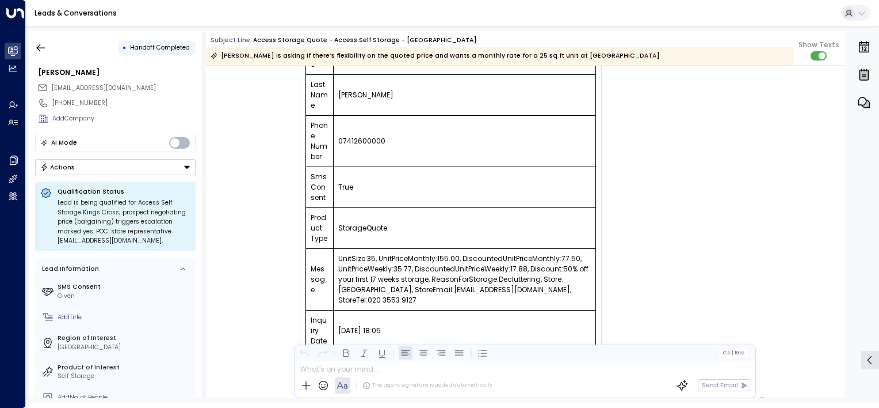
scroll to position [230, 0]
